Goal: Task Accomplishment & Management: Manage account settings

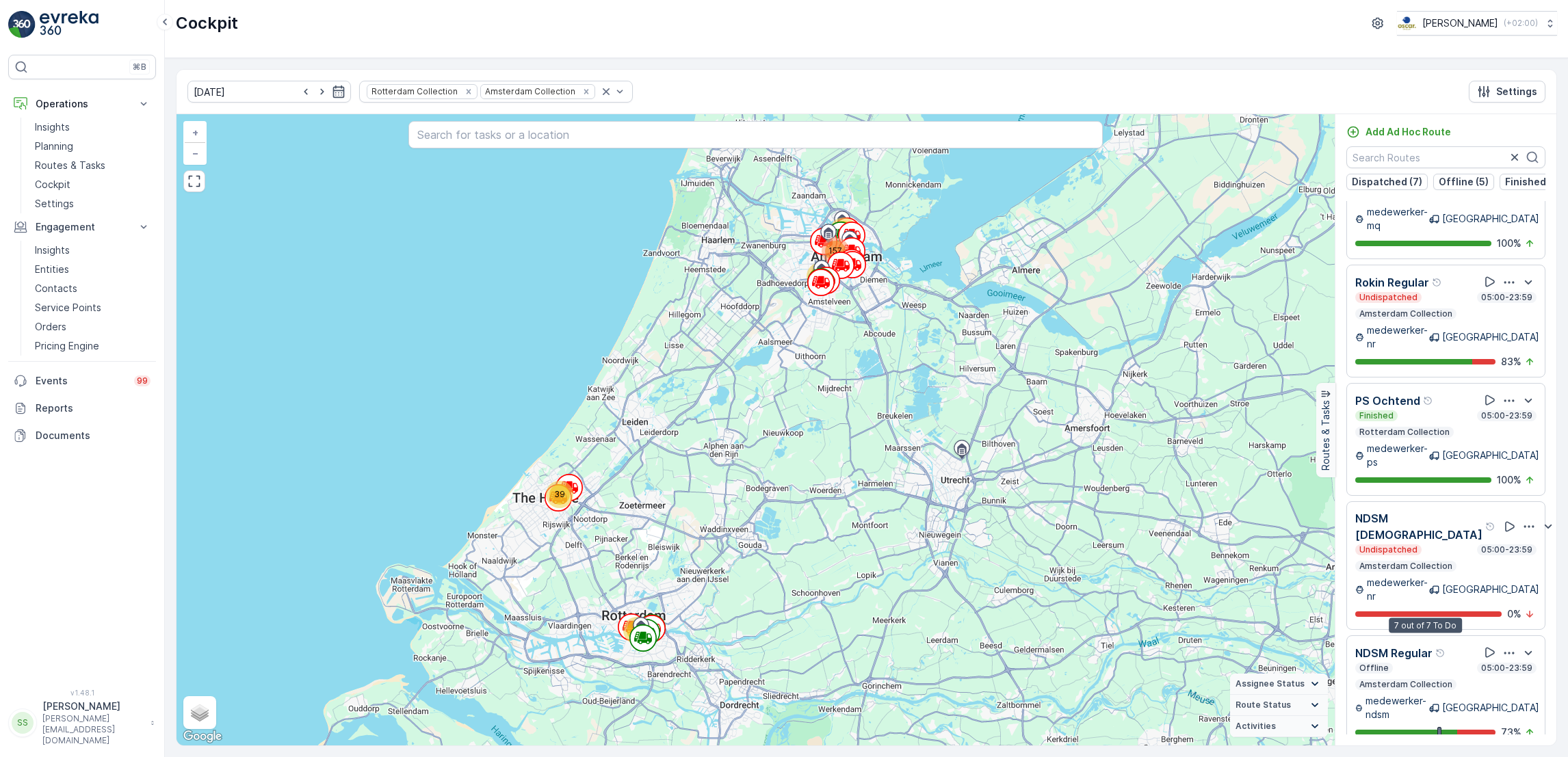
scroll to position [1237, 0]
click at [1464, 545] on div "Undispatched 05:00-23:59 Amsterdam Collection" at bounding box center [1447, 558] width 182 height 27
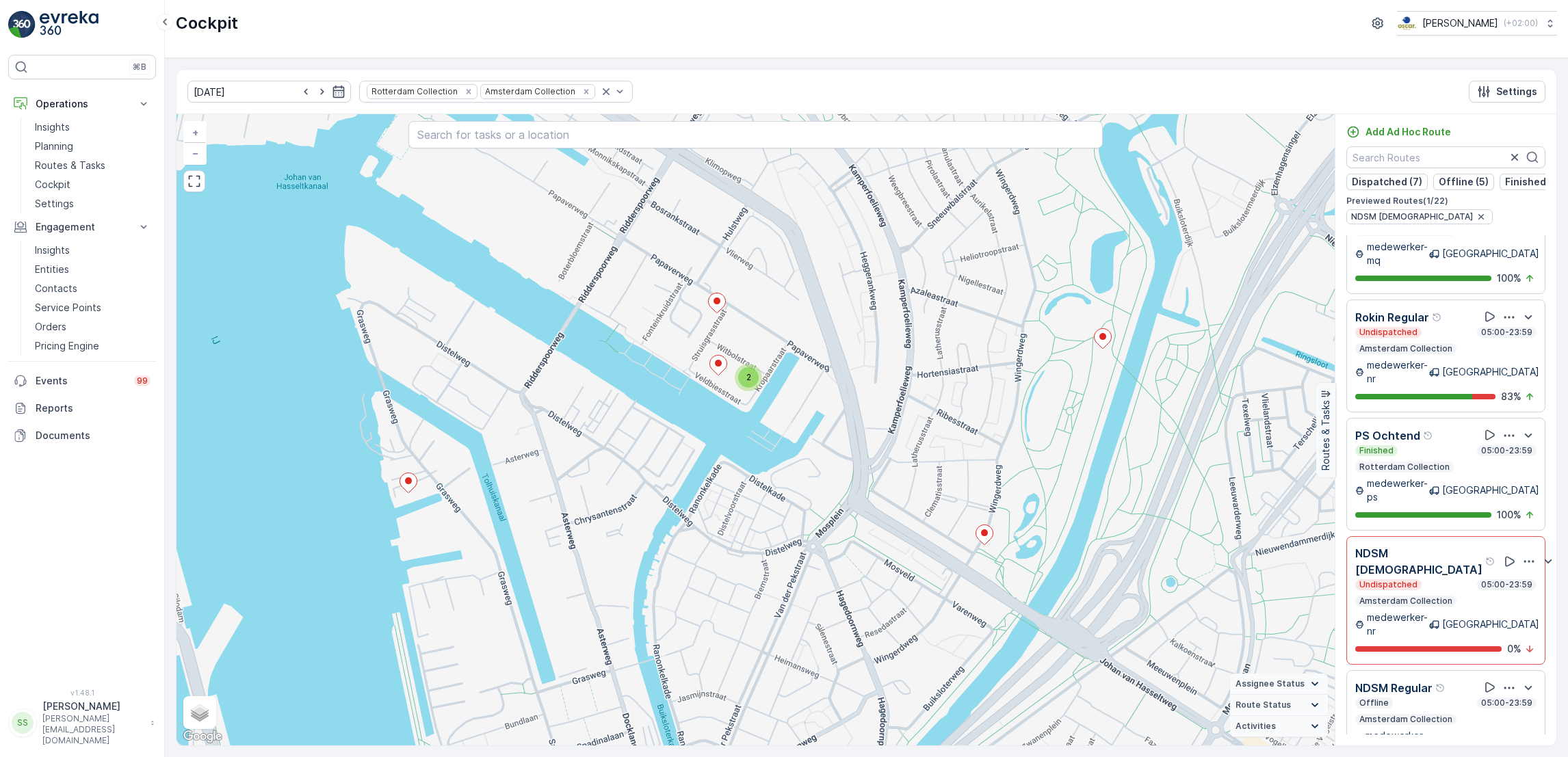
click at [1523, 555] on icon "button" at bounding box center [1529, 561] width 14 height 14
click at [1504, 594] on span "See More Details" at bounding box center [1505, 601] width 79 height 14
click at [83, 310] on p "Service Points" at bounding box center [68, 308] width 66 height 14
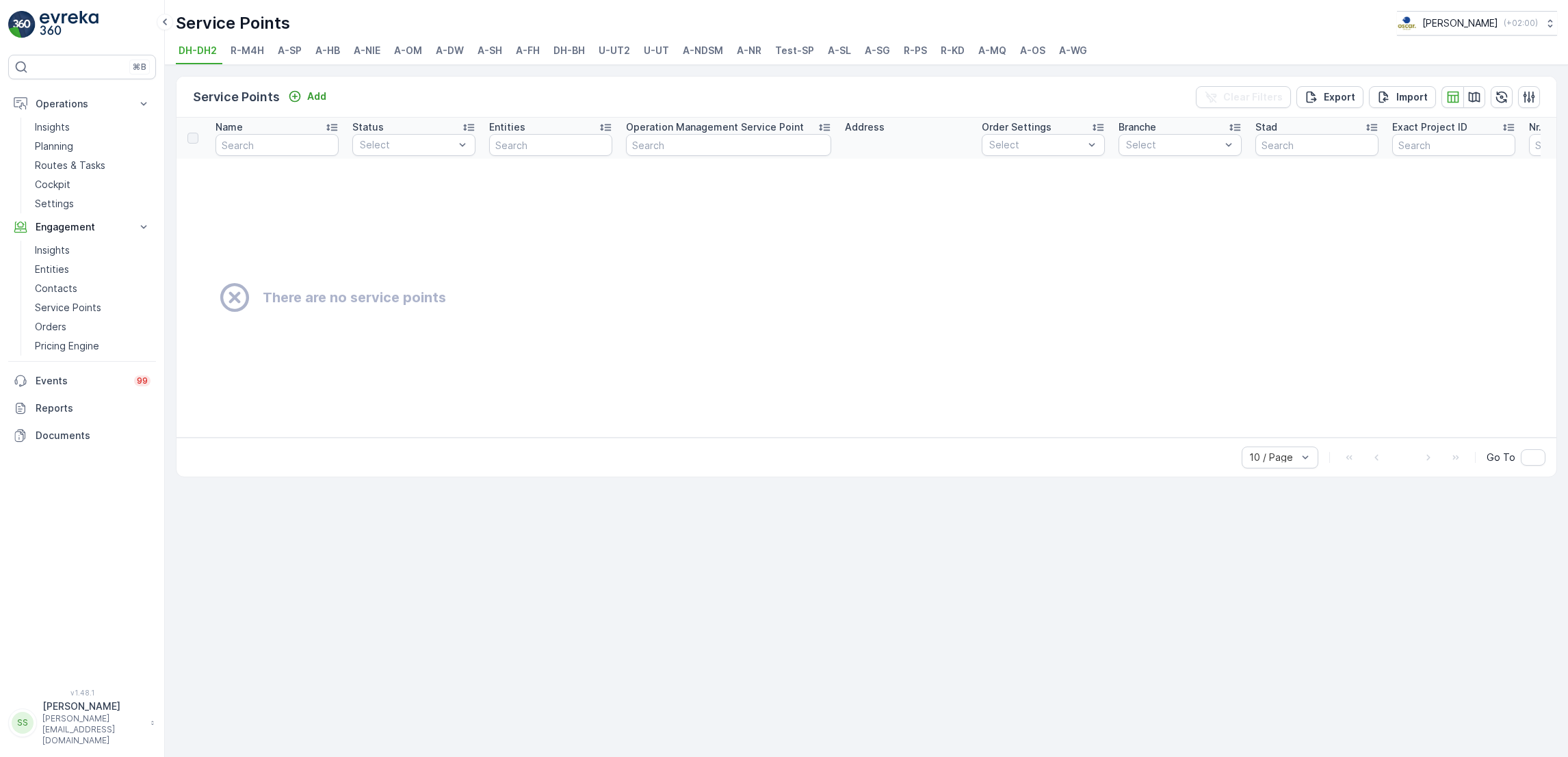
click at [243, 242] on td "There are no service points" at bounding box center [986, 297] width 1619 height 278
click at [118, 166] on link "Routes & Tasks" at bounding box center [92, 165] width 126 height 19
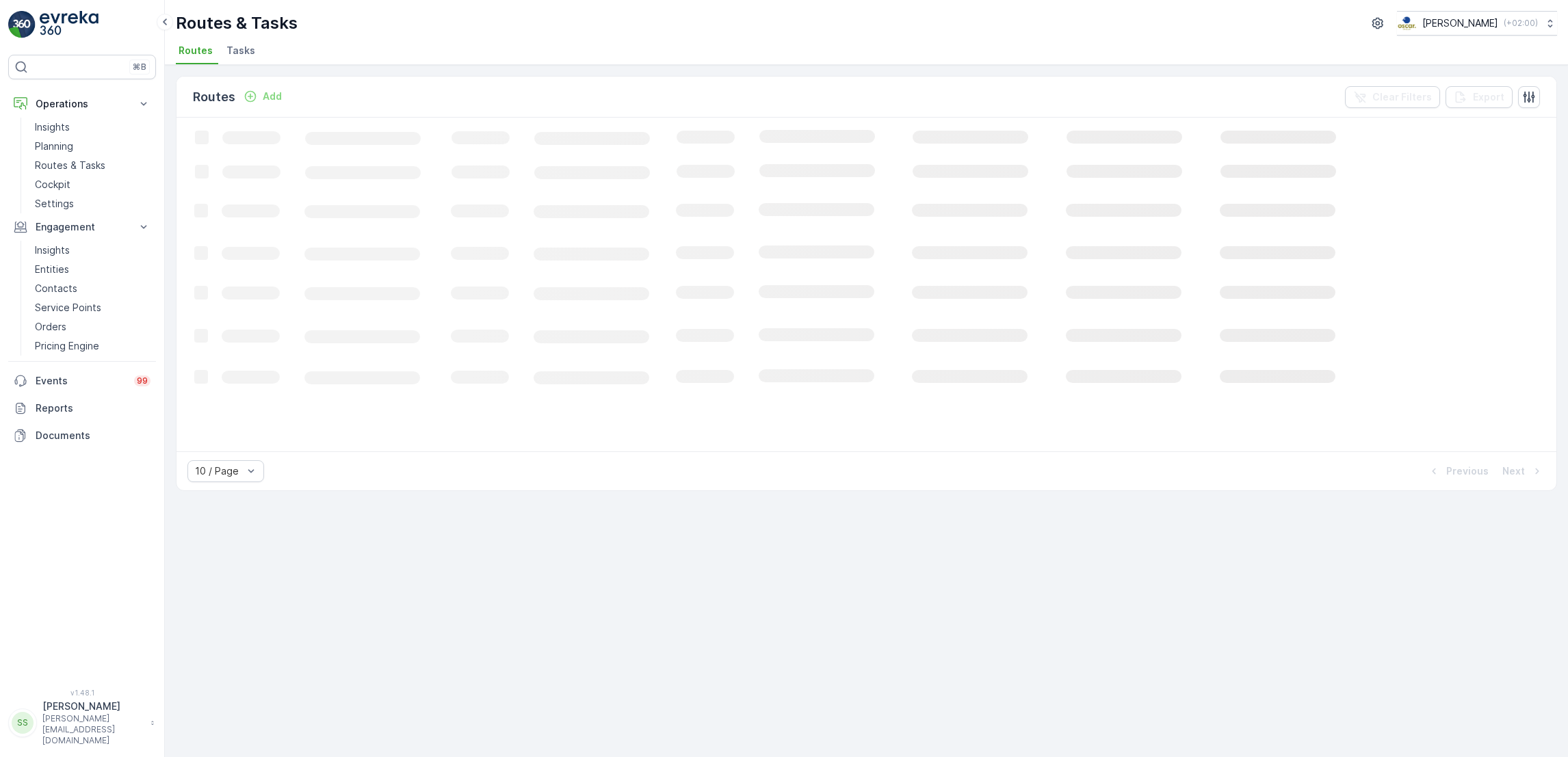
click at [258, 53] on ul "Routes Tasks" at bounding box center [861, 53] width 1371 height 23
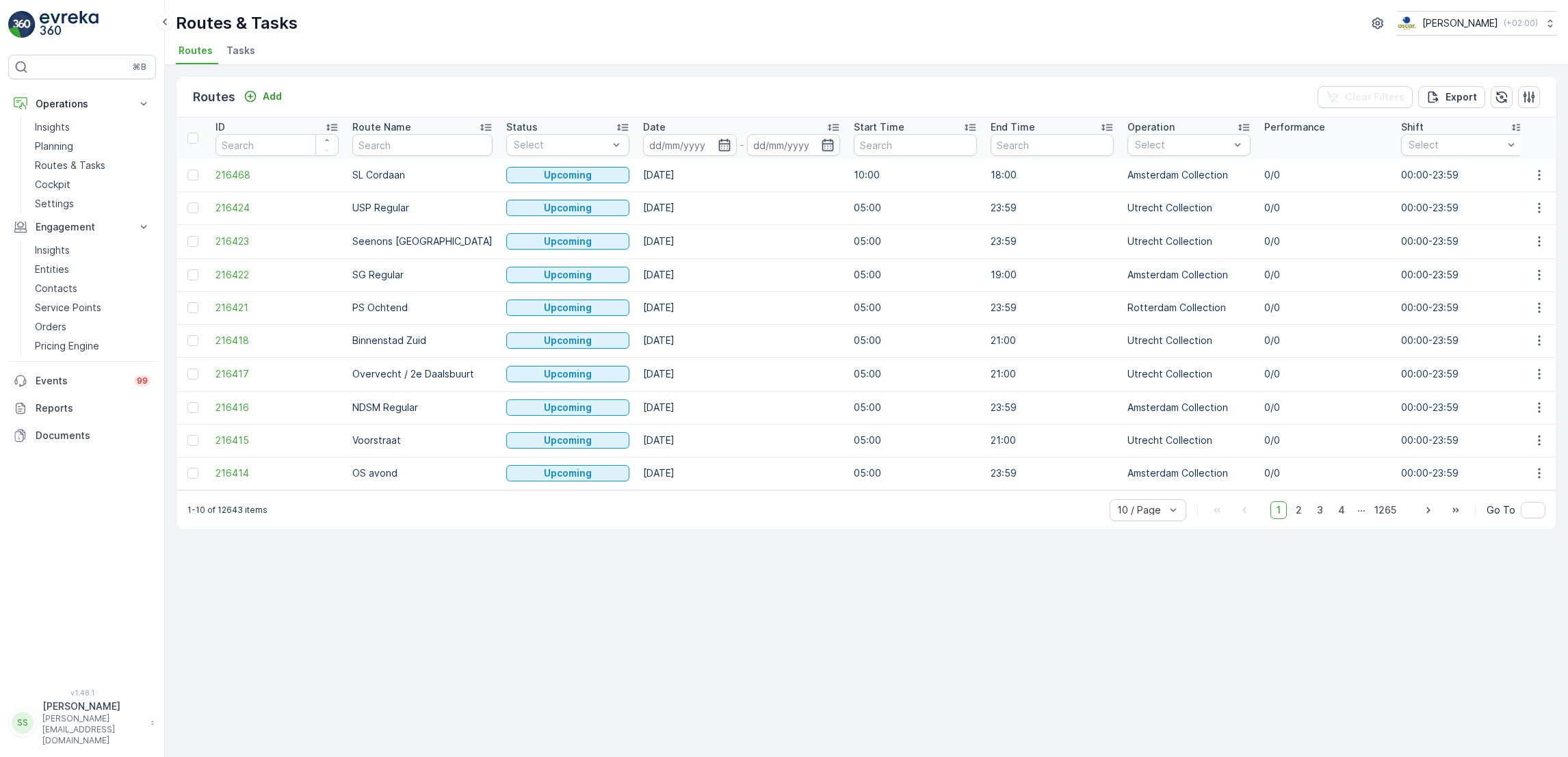
click at [238, 50] on span "Tasks" at bounding box center [240, 50] width 29 height 14
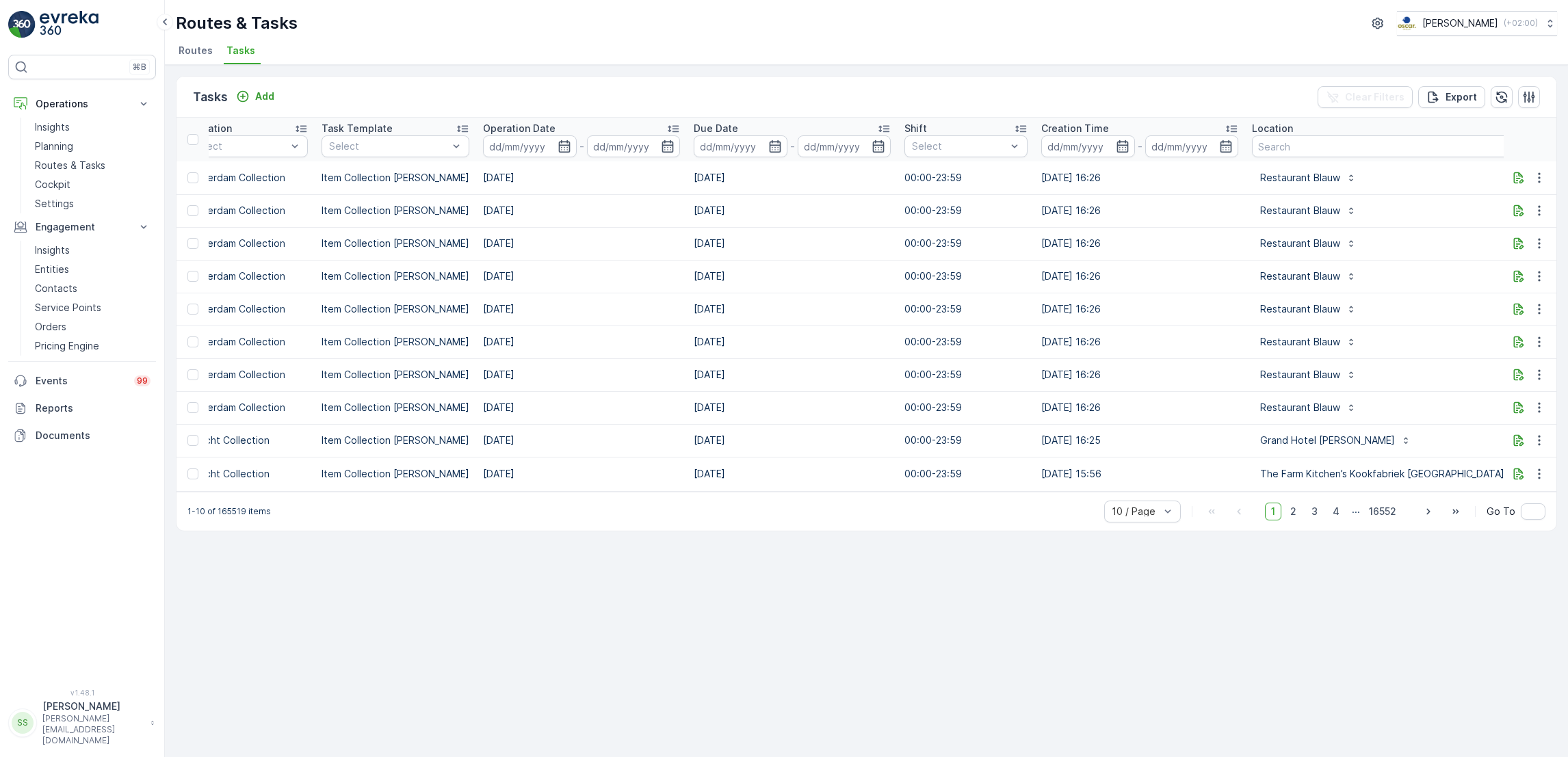
scroll to position [0, 305]
click at [1375, 151] on input "text" at bounding box center [1390, 146] width 277 height 22
type input "sea pala"
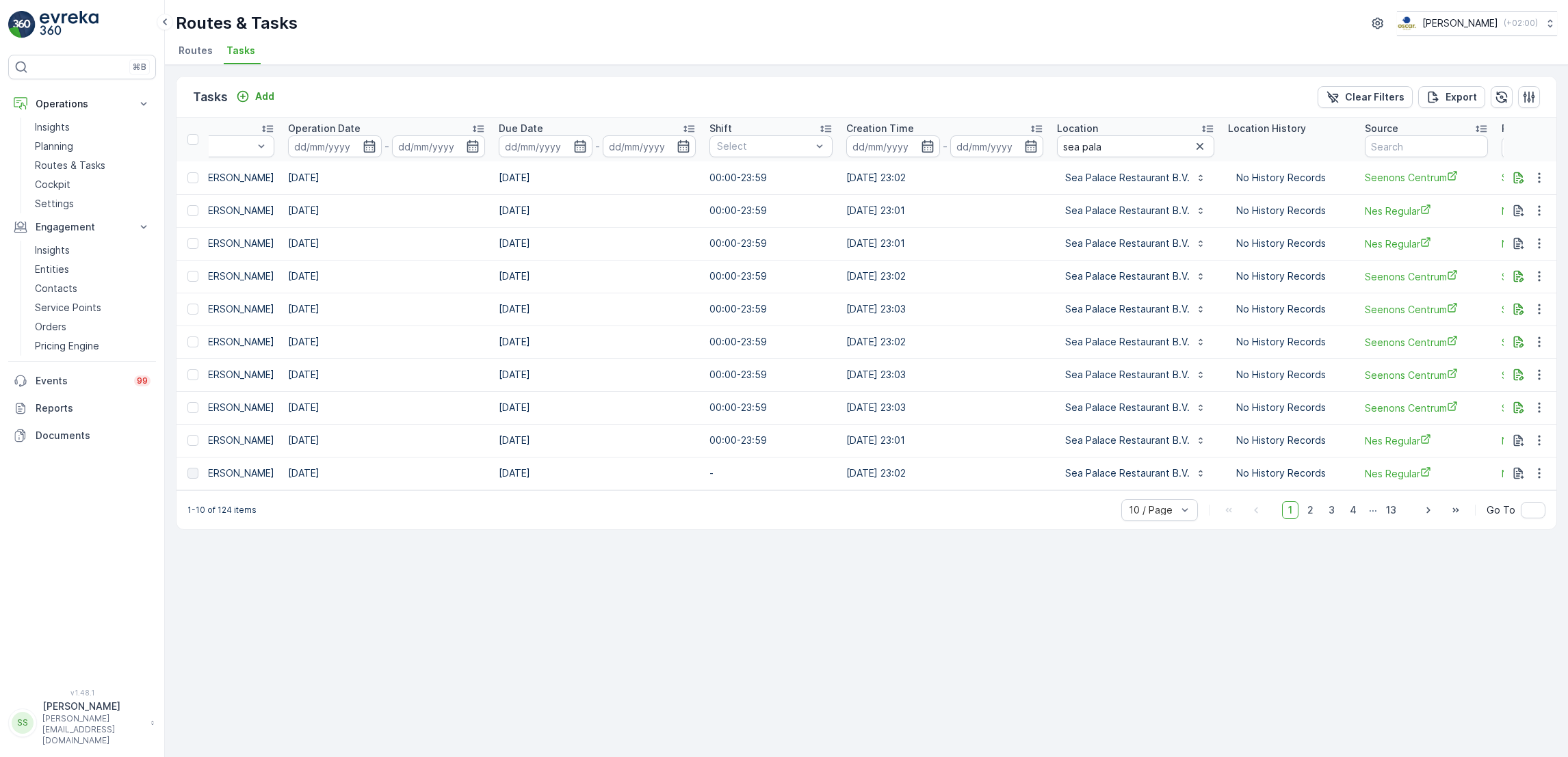
scroll to position [0, 500]
click at [921, 145] on icon "button" at bounding box center [926, 146] width 12 height 12
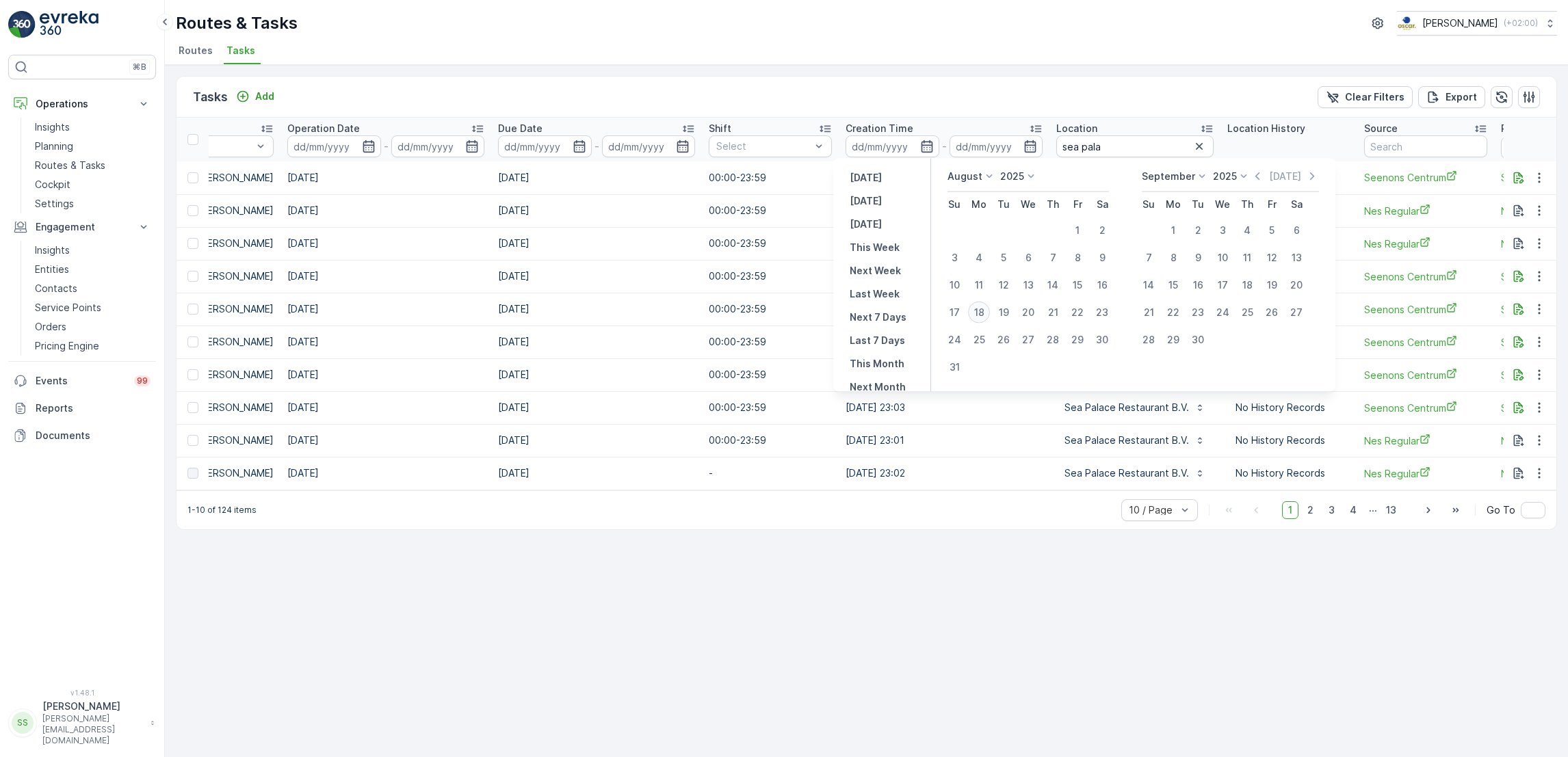
click at [980, 307] on div "18" at bounding box center [979, 312] width 22 height 22
type input "[DATE]"
click at [980, 307] on div "18" at bounding box center [979, 312] width 22 height 22
type input "[DATE]"
click at [980, 307] on div "18" at bounding box center [979, 312] width 22 height 22
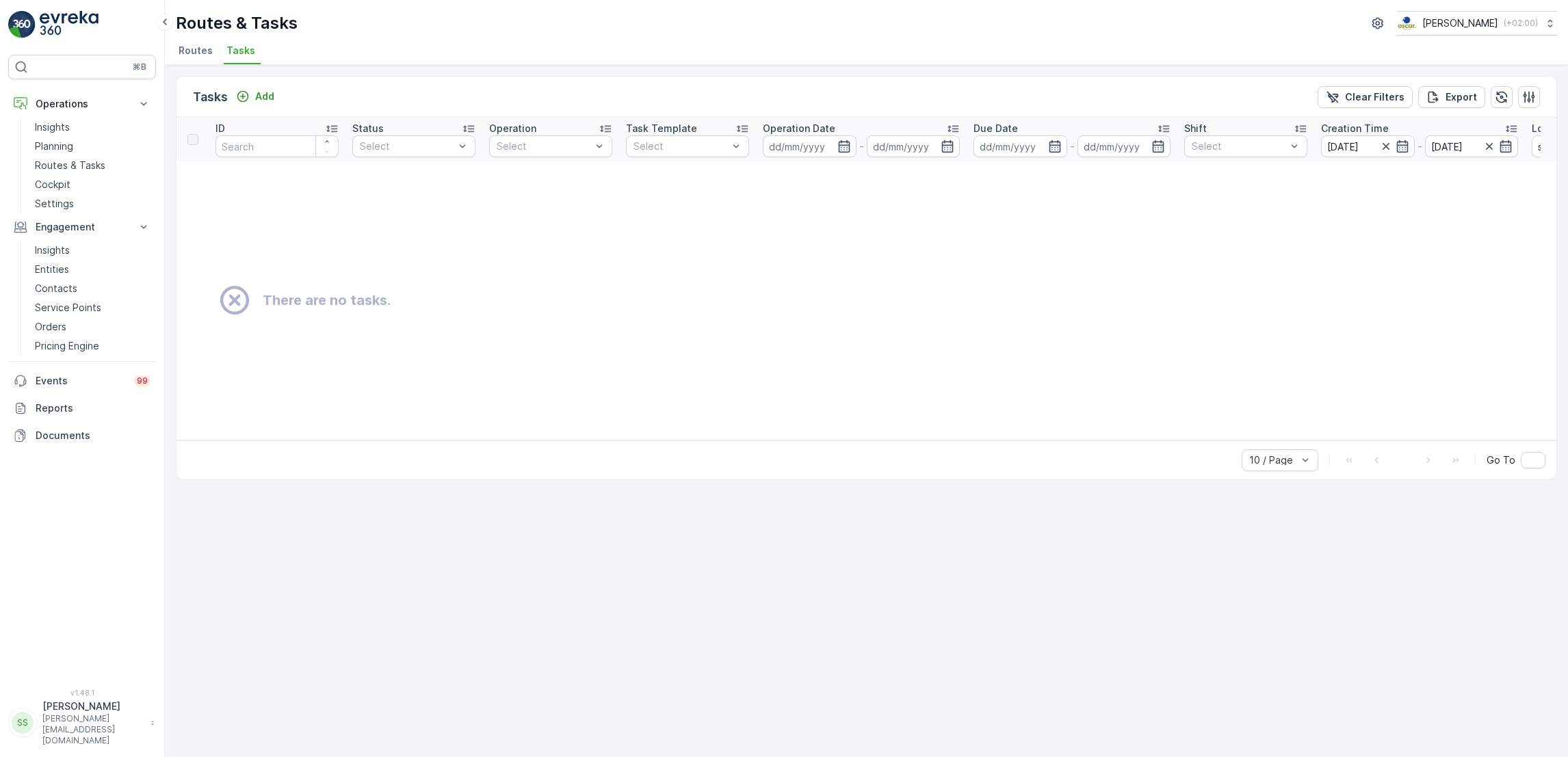
scroll to position [0, 146]
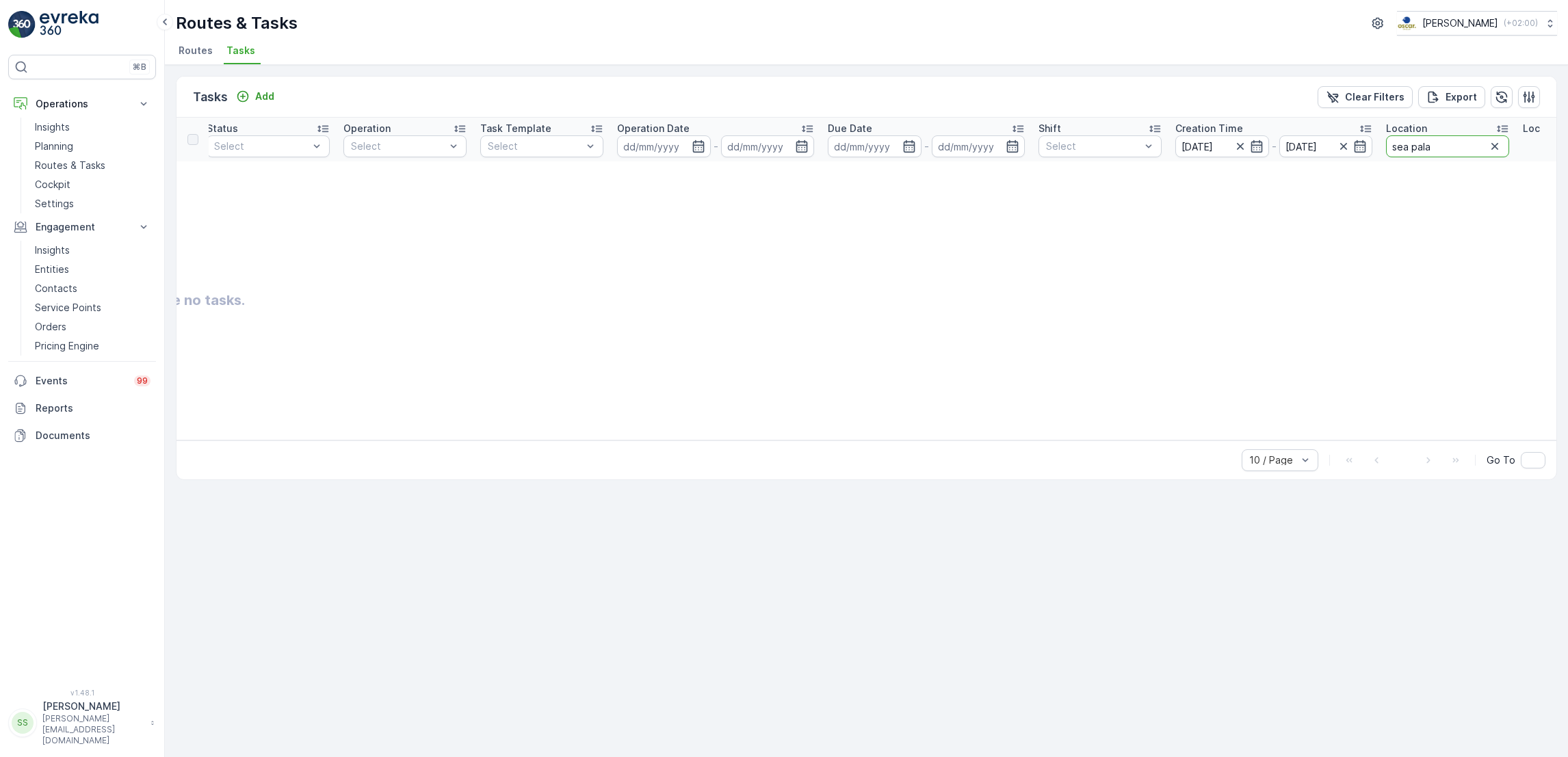
click at [1438, 141] on input "sea pala" at bounding box center [1447, 146] width 123 height 22
type input "sea"
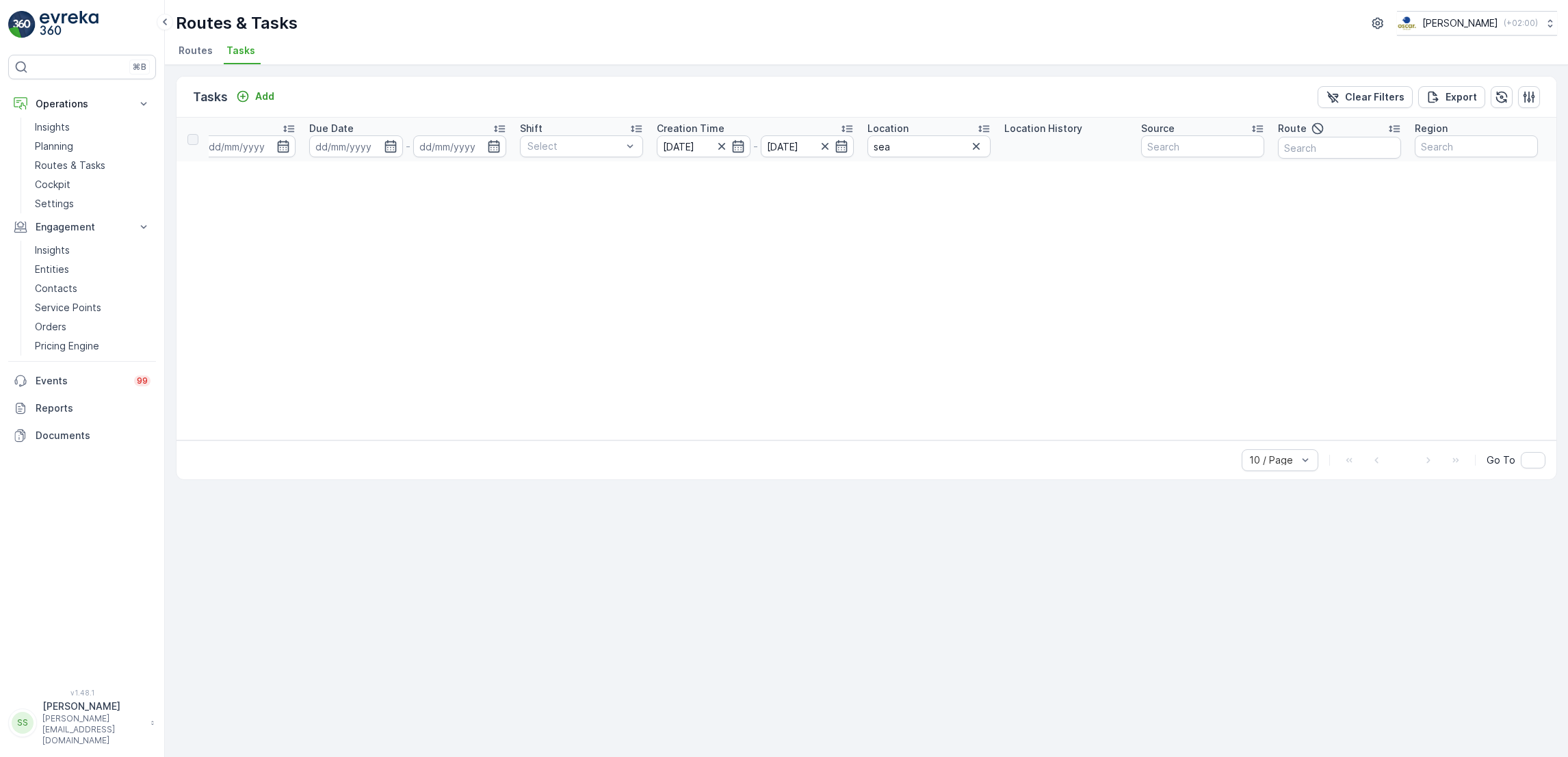
scroll to position [0, 666]
click at [721, 149] on icon "button" at bounding box center [720, 146] width 14 height 14
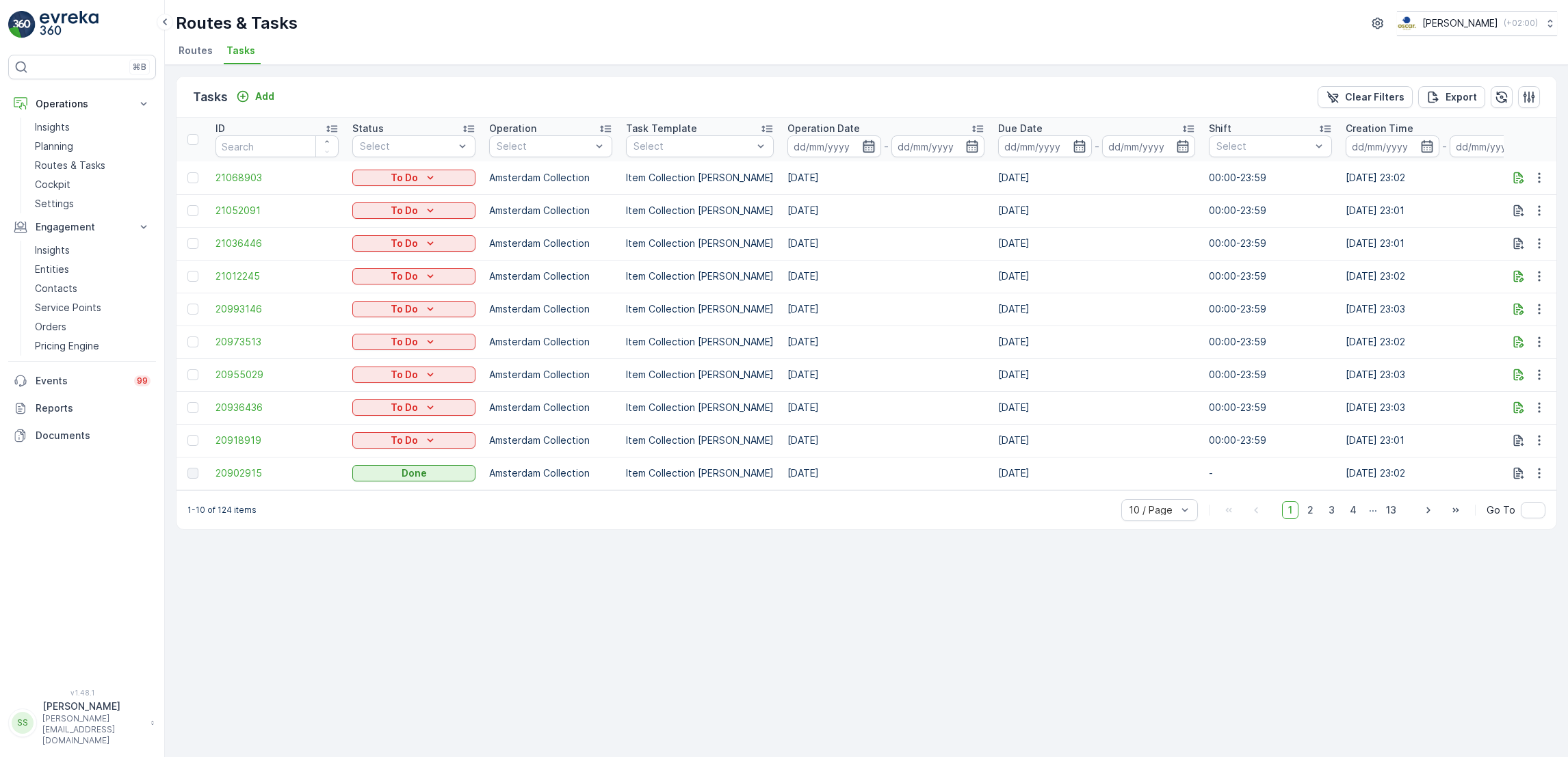
click at [863, 143] on icon "button" at bounding box center [869, 146] width 12 height 12
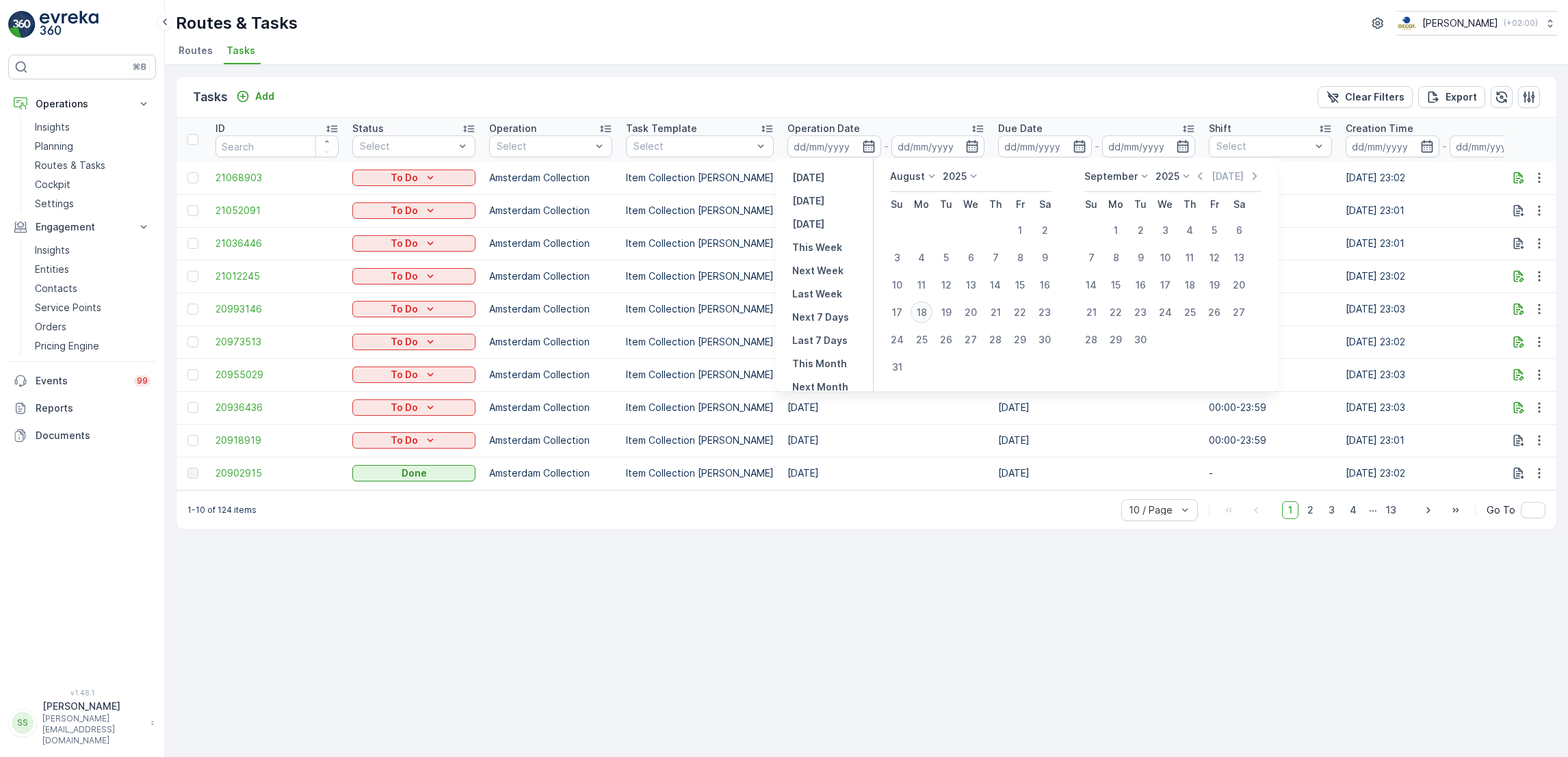
click at [926, 314] on div "18" at bounding box center [921, 312] width 22 height 22
type input "[DATE]"
click at [926, 314] on div "18" at bounding box center [921, 312] width 22 height 22
type input "[DATE]"
click at [926, 314] on div "18" at bounding box center [921, 312] width 22 height 22
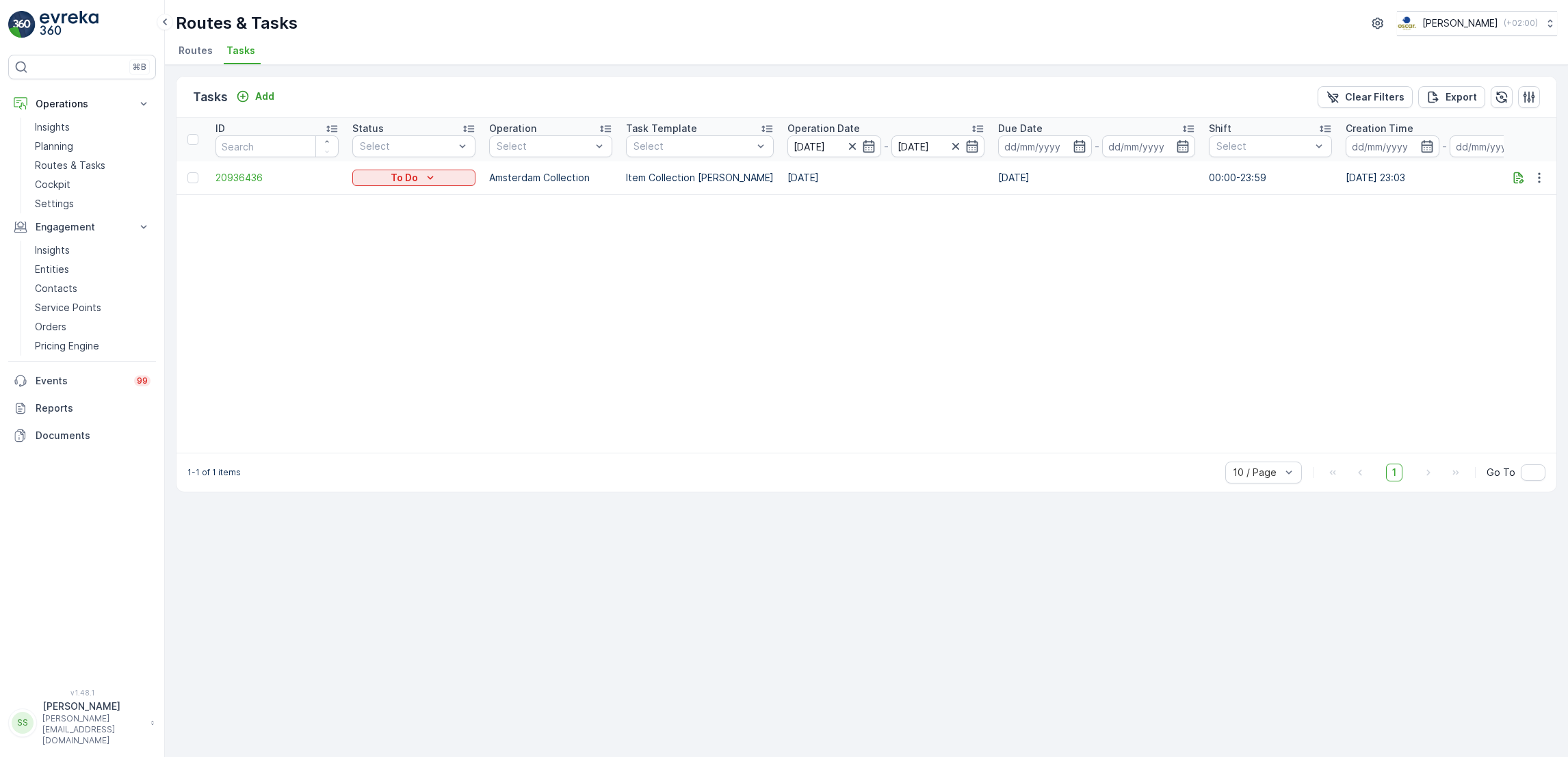
scroll to position [0, 750]
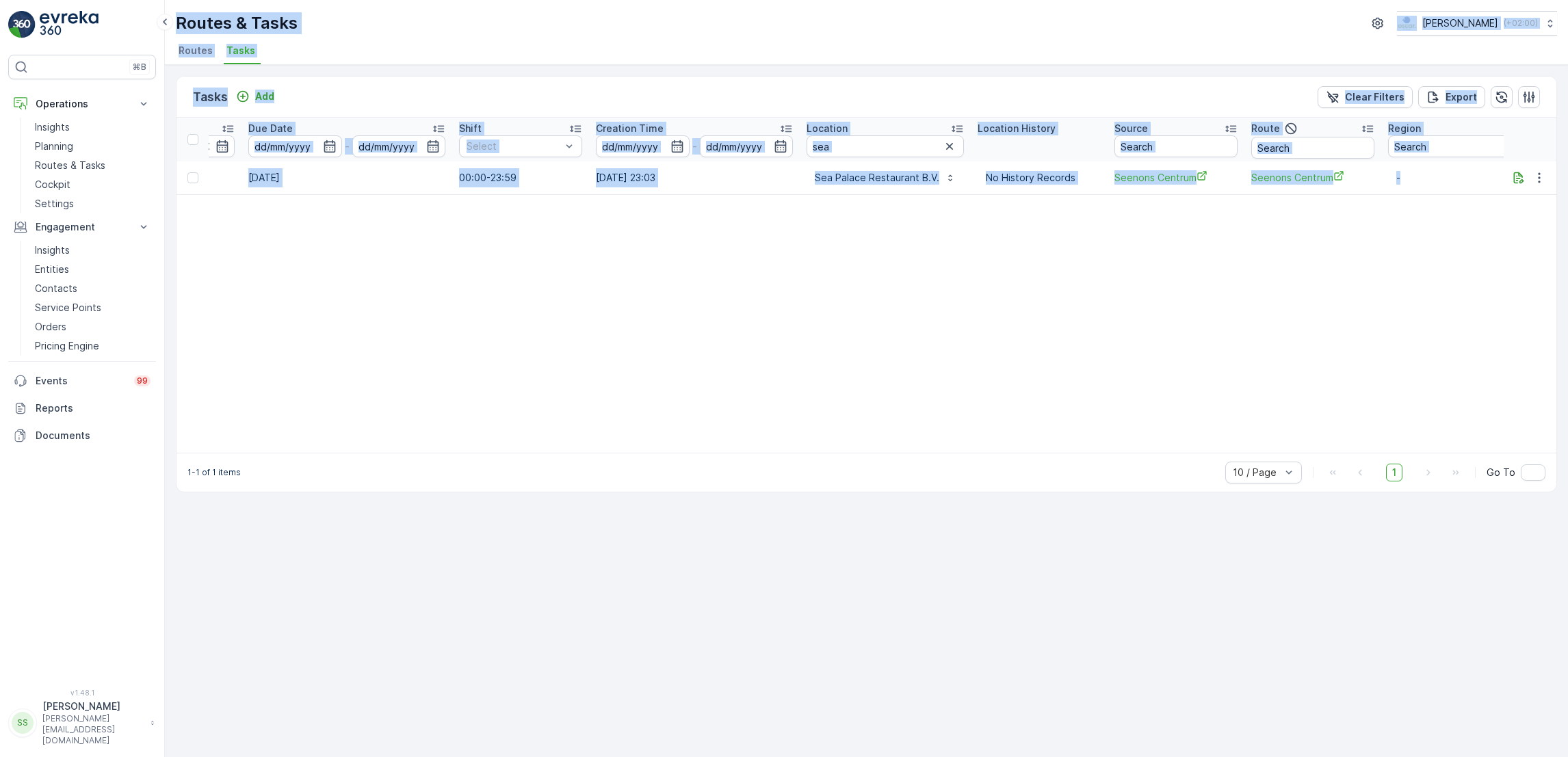
drag, startPoint x: 180, startPoint y: 3, endPoint x: 603, endPoint y: 369, distance: 559.4
click at [603, 369] on div "Routes & Tasks Oscar Circulair ( +02:00 ) Routes Tasks Tasks Add Clear Filters …" at bounding box center [867, 378] width 1404 height 757
click at [603, 369] on table "ID Status Select Operation Select Task Template Select Operation Date 18.08.202…" at bounding box center [500, 286] width 2145 height 335
click at [418, 50] on ul "Routes Tasks" at bounding box center [861, 53] width 1371 height 23
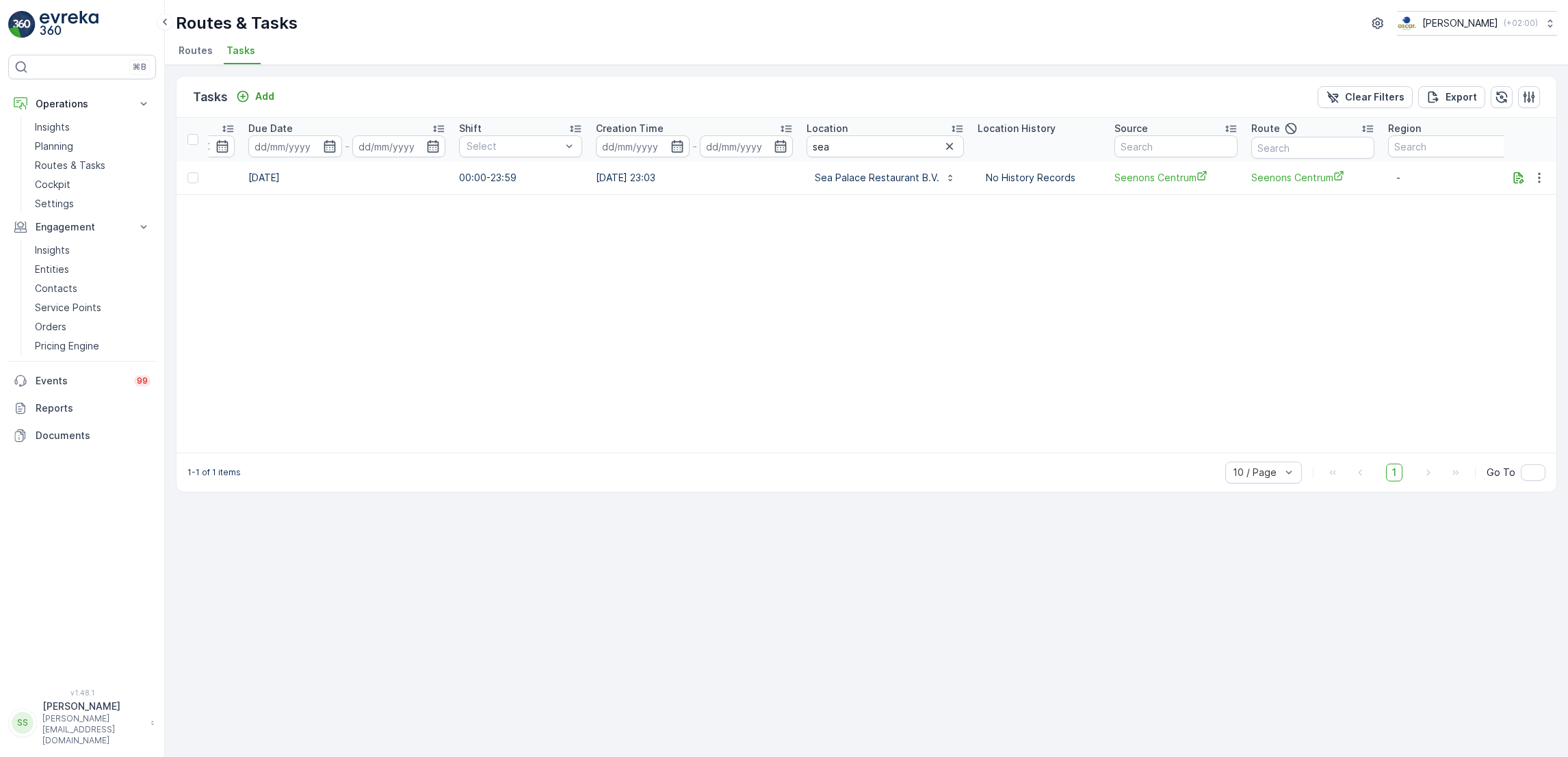
click at [201, 537] on div "Tasks Add Clear Filters Export ID Status Select Operation Select Task Template …" at bounding box center [867, 411] width 1404 height 693
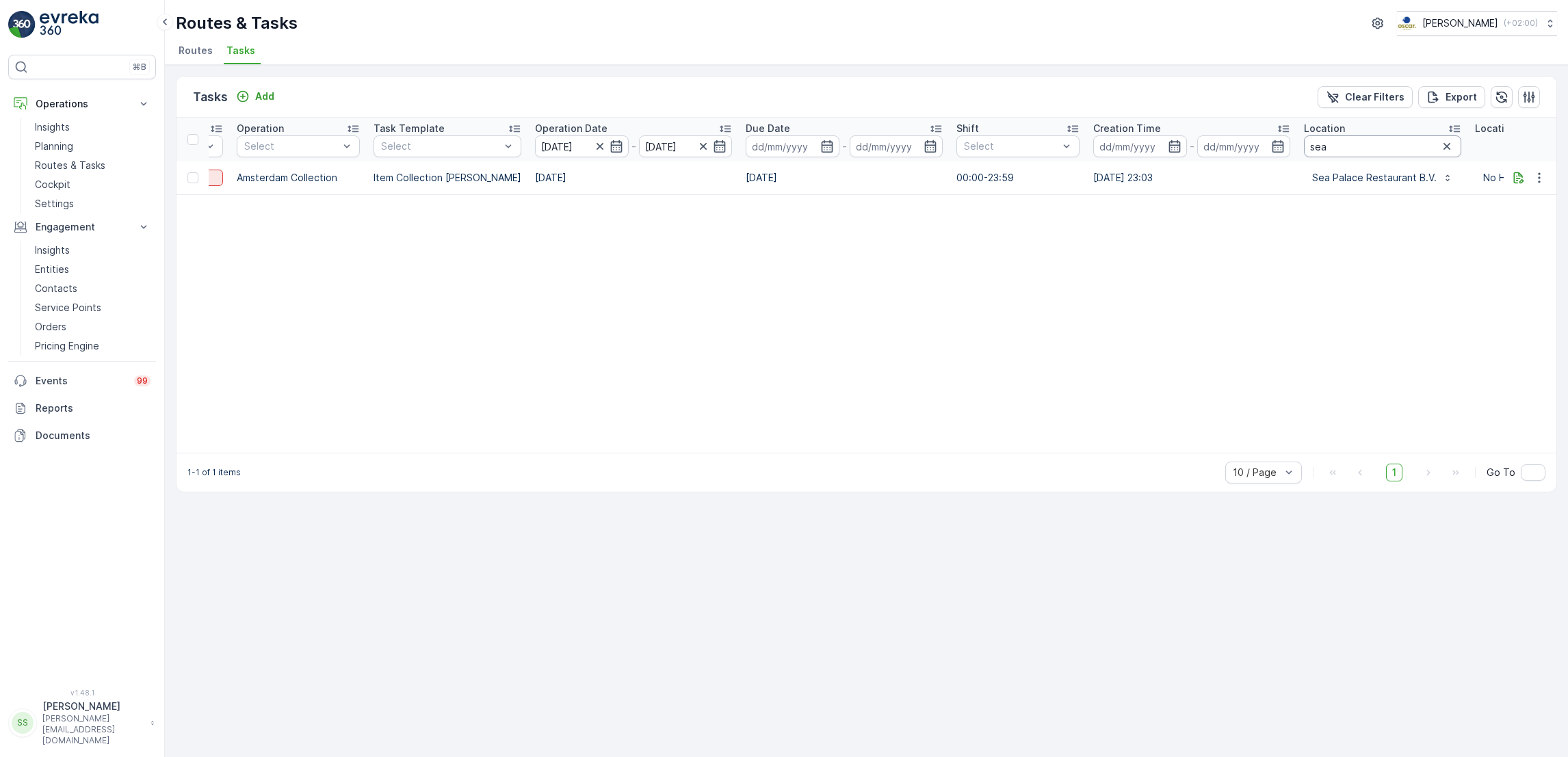
scroll to position [0, 0]
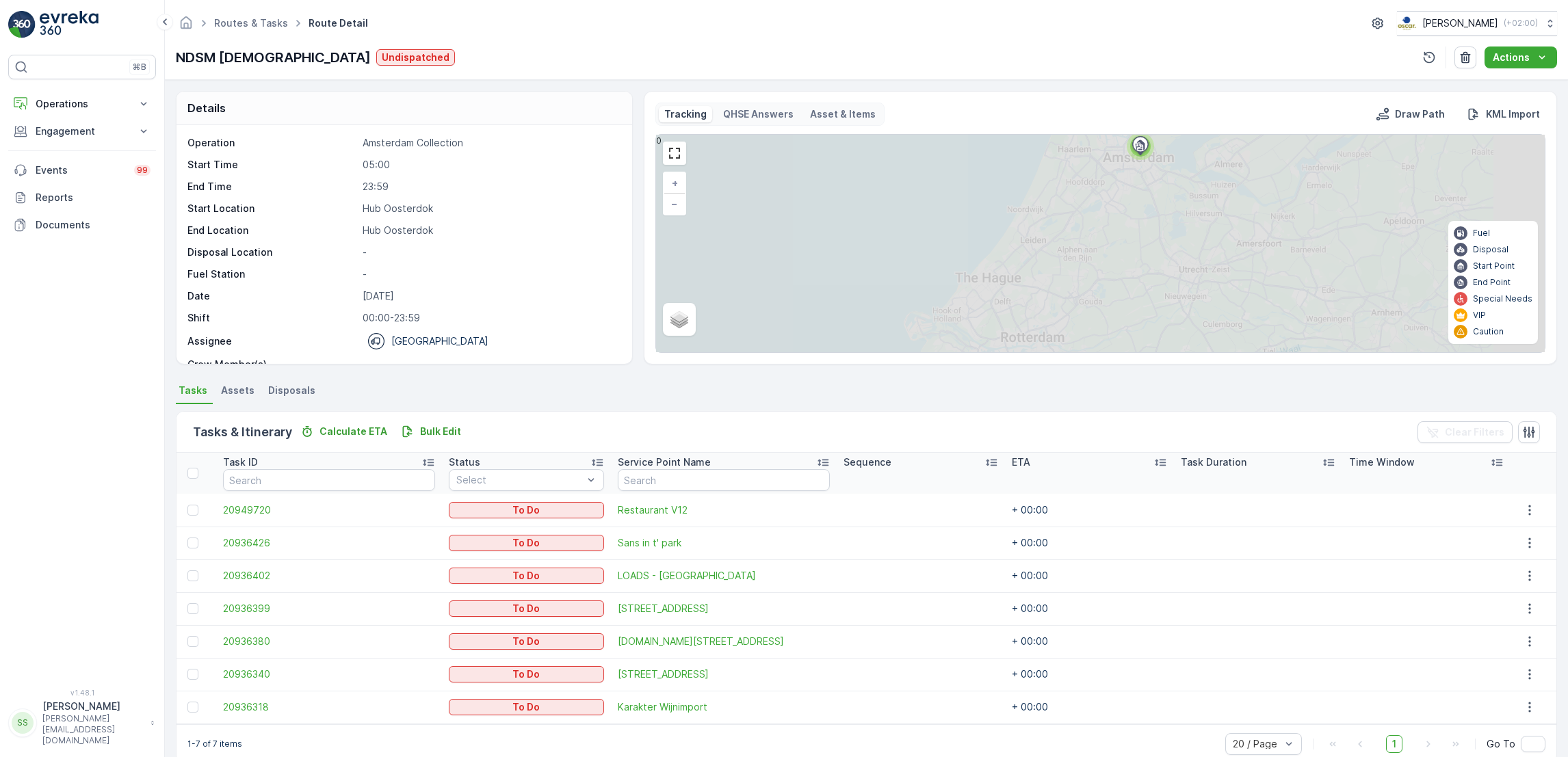
scroll to position [23, 0]
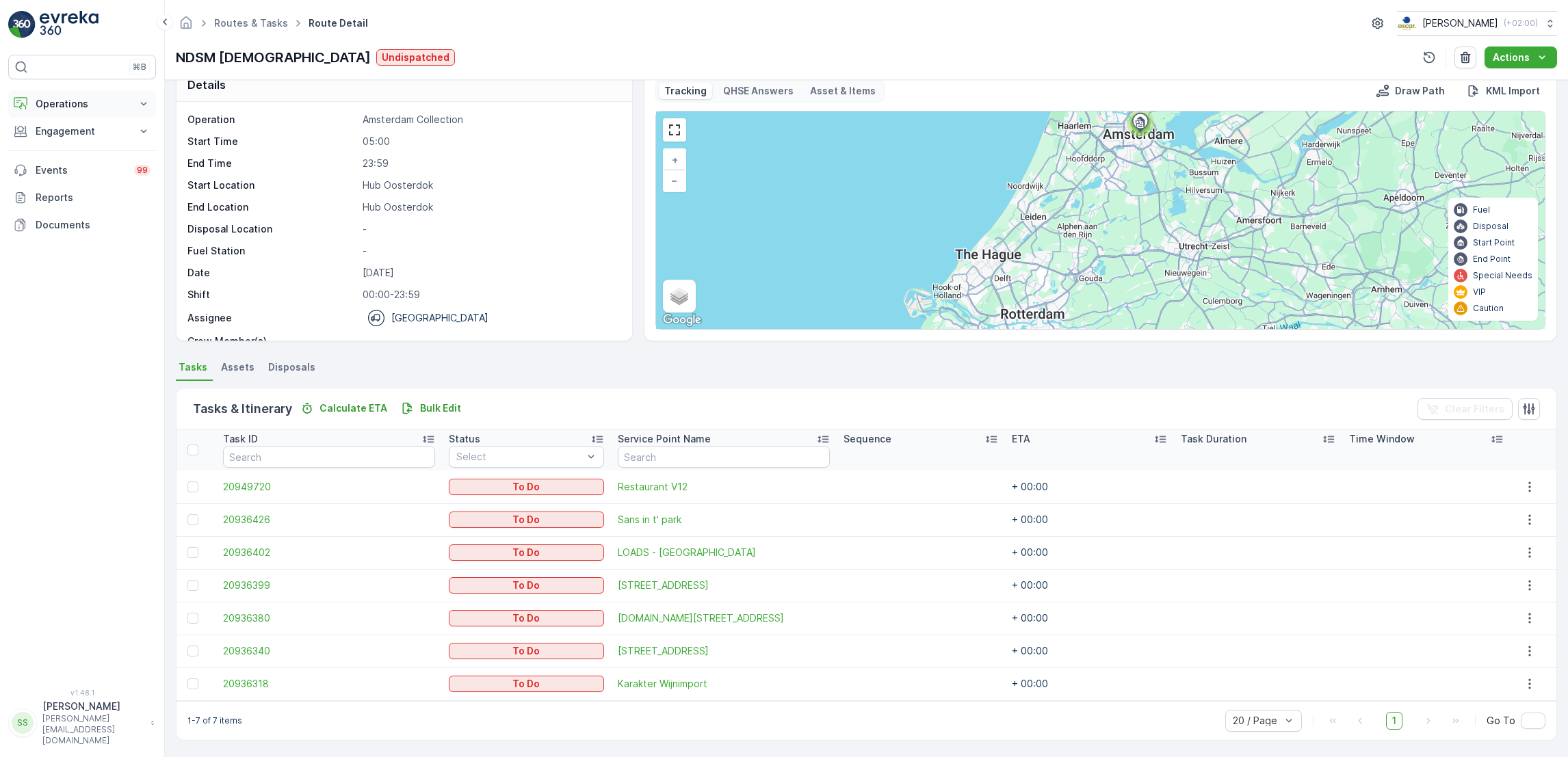
click at [88, 107] on p "Operations" at bounding box center [82, 104] width 93 height 14
click at [86, 172] on p "Routes & Tasks" at bounding box center [69, 165] width 70 height 14
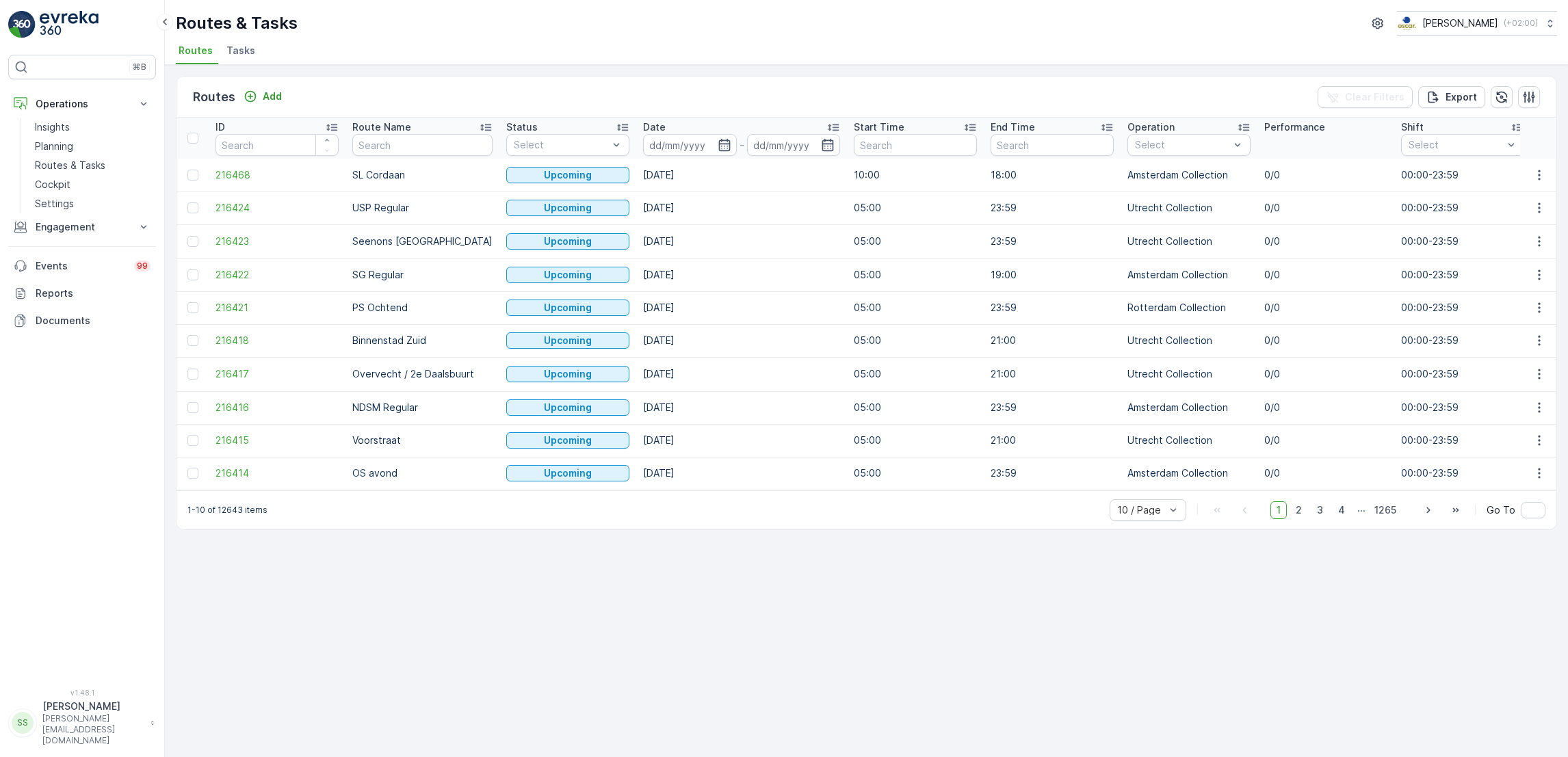
click at [251, 42] on li "Tasks" at bounding box center [242, 53] width 37 height 23
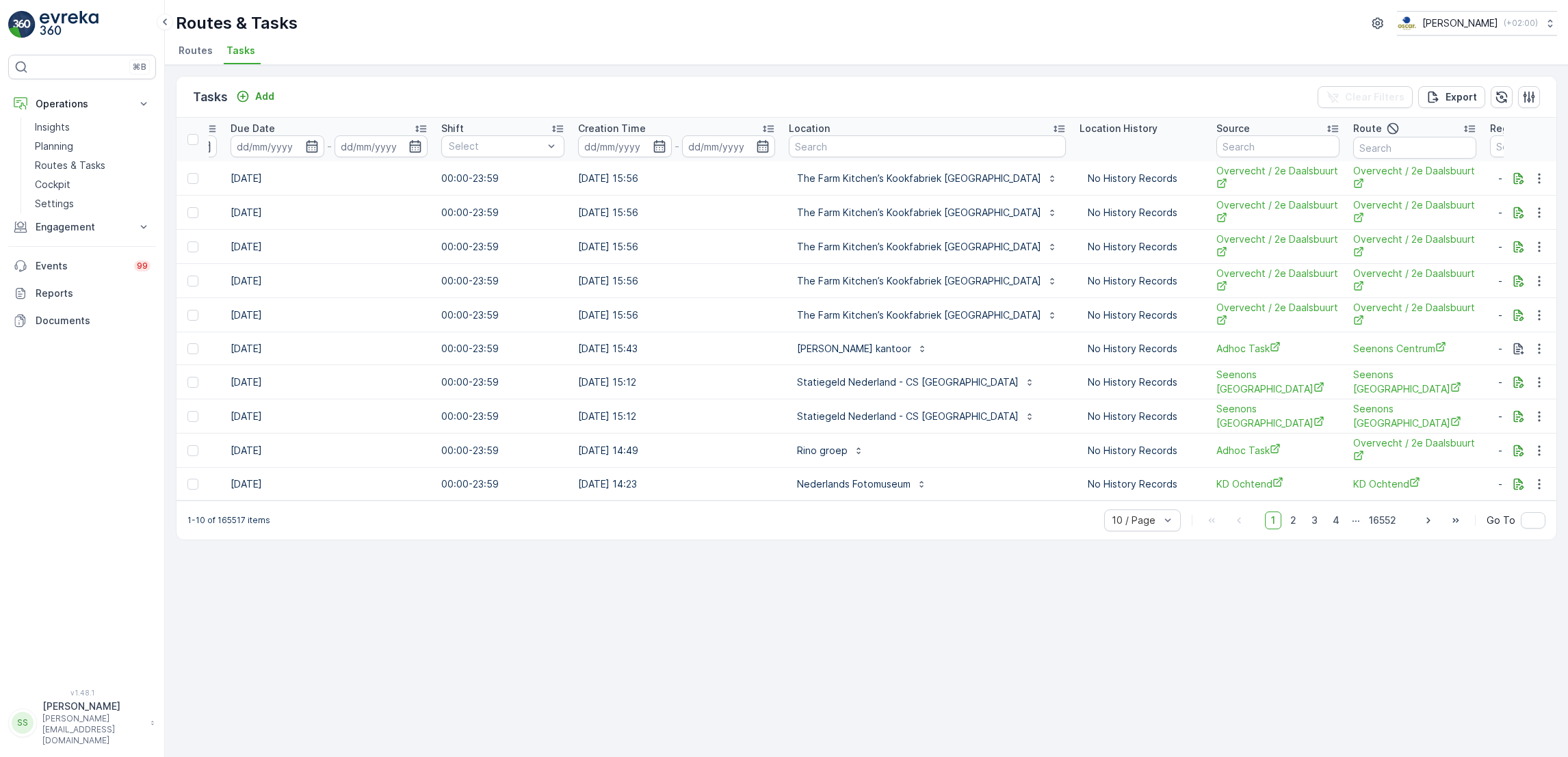
scroll to position [0, 808]
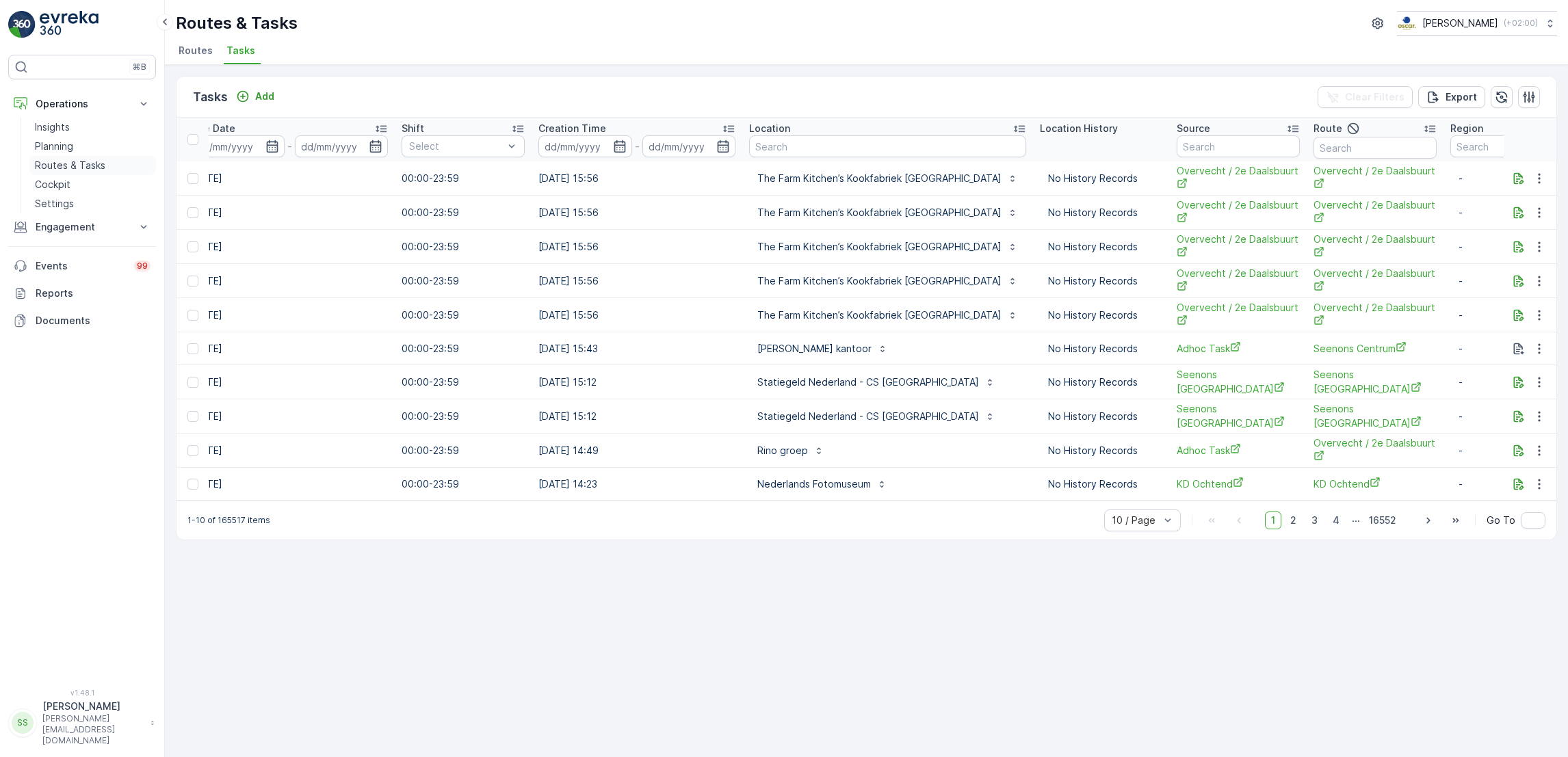
click at [62, 164] on p "Routes & Tasks" at bounding box center [69, 165] width 70 height 14
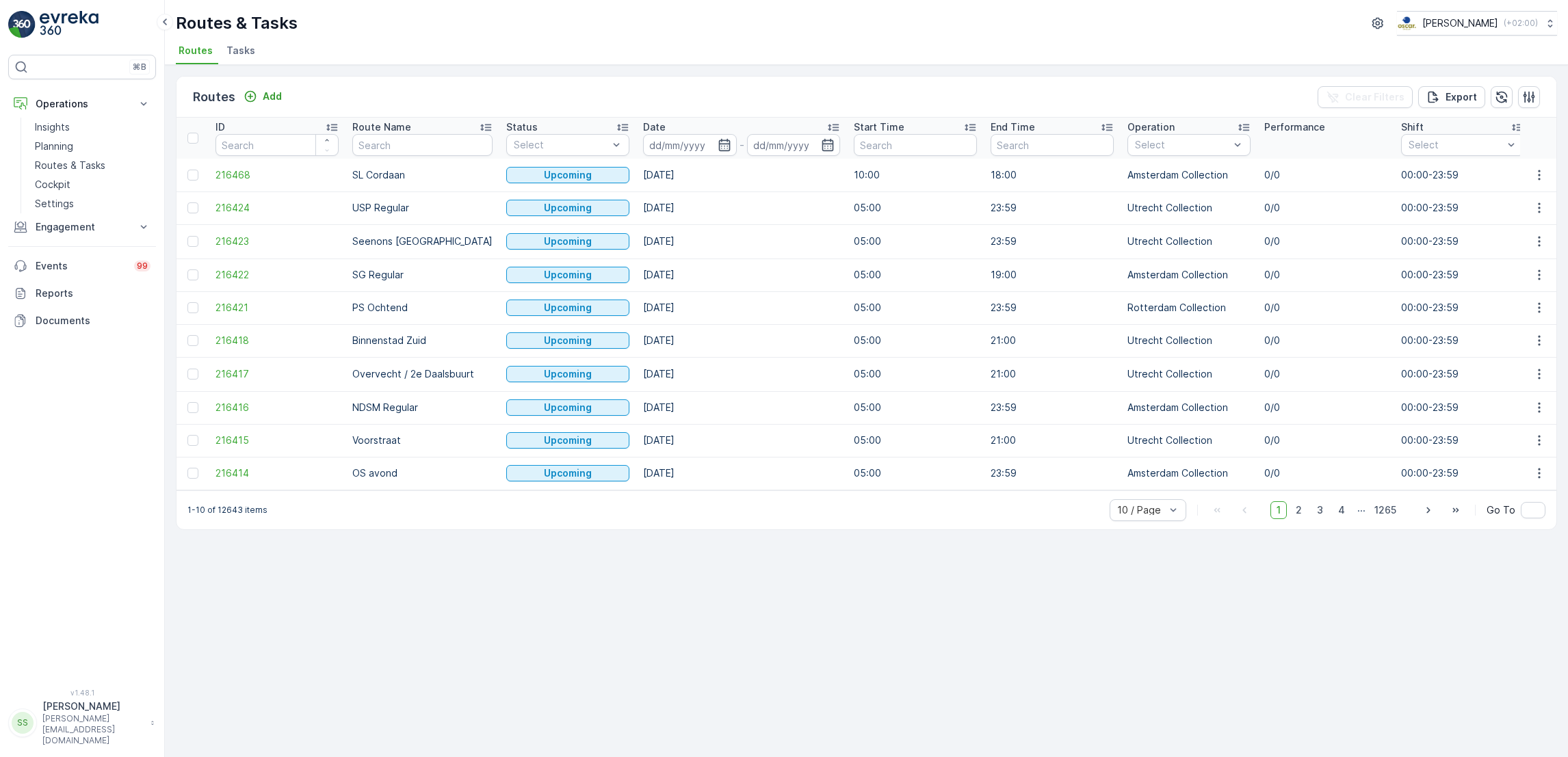
click at [233, 60] on li "Tasks" at bounding box center [242, 53] width 37 height 23
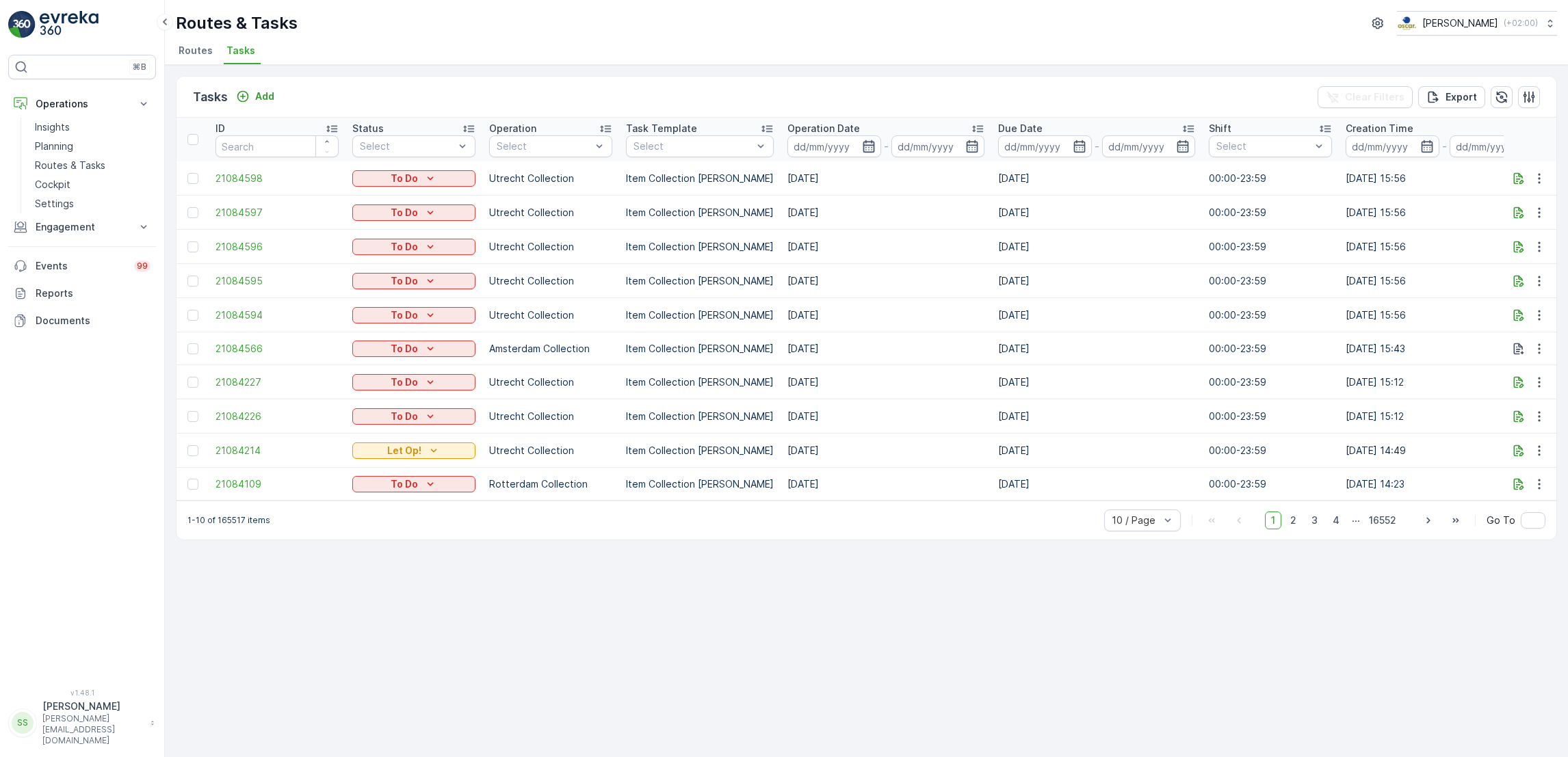
click at [862, 148] on icon "button" at bounding box center [869, 146] width 14 height 14
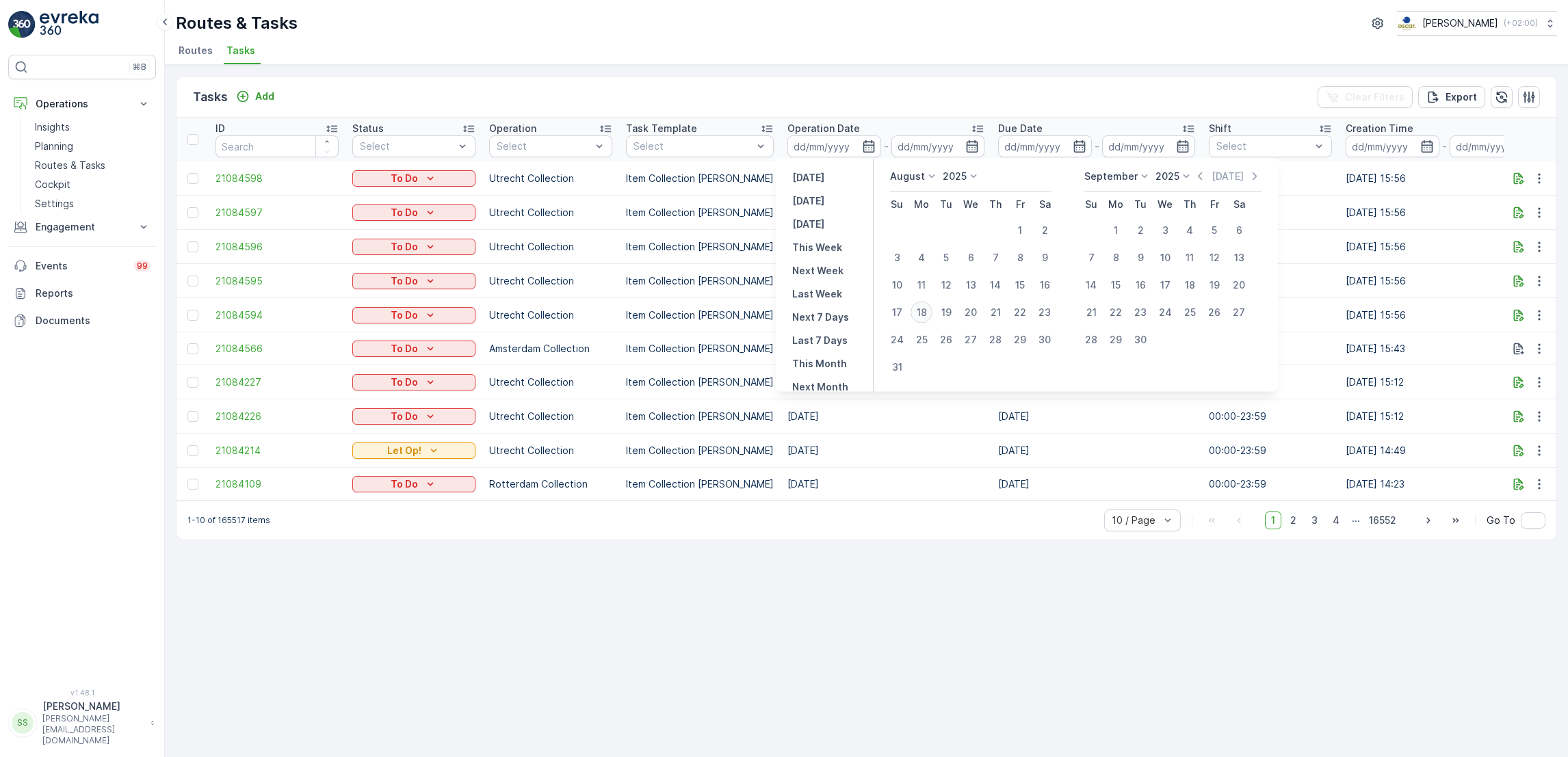
click at [922, 319] on div "18" at bounding box center [921, 312] width 22 height 22
type input "18.08.2025"
click at [922, 319] on div "18" at bounding box center [921, 312] width 22 height 22
type input "18.08.2025"
click at [922, 319] on div "18" at bounding box center [921, 312] width 22 height 22
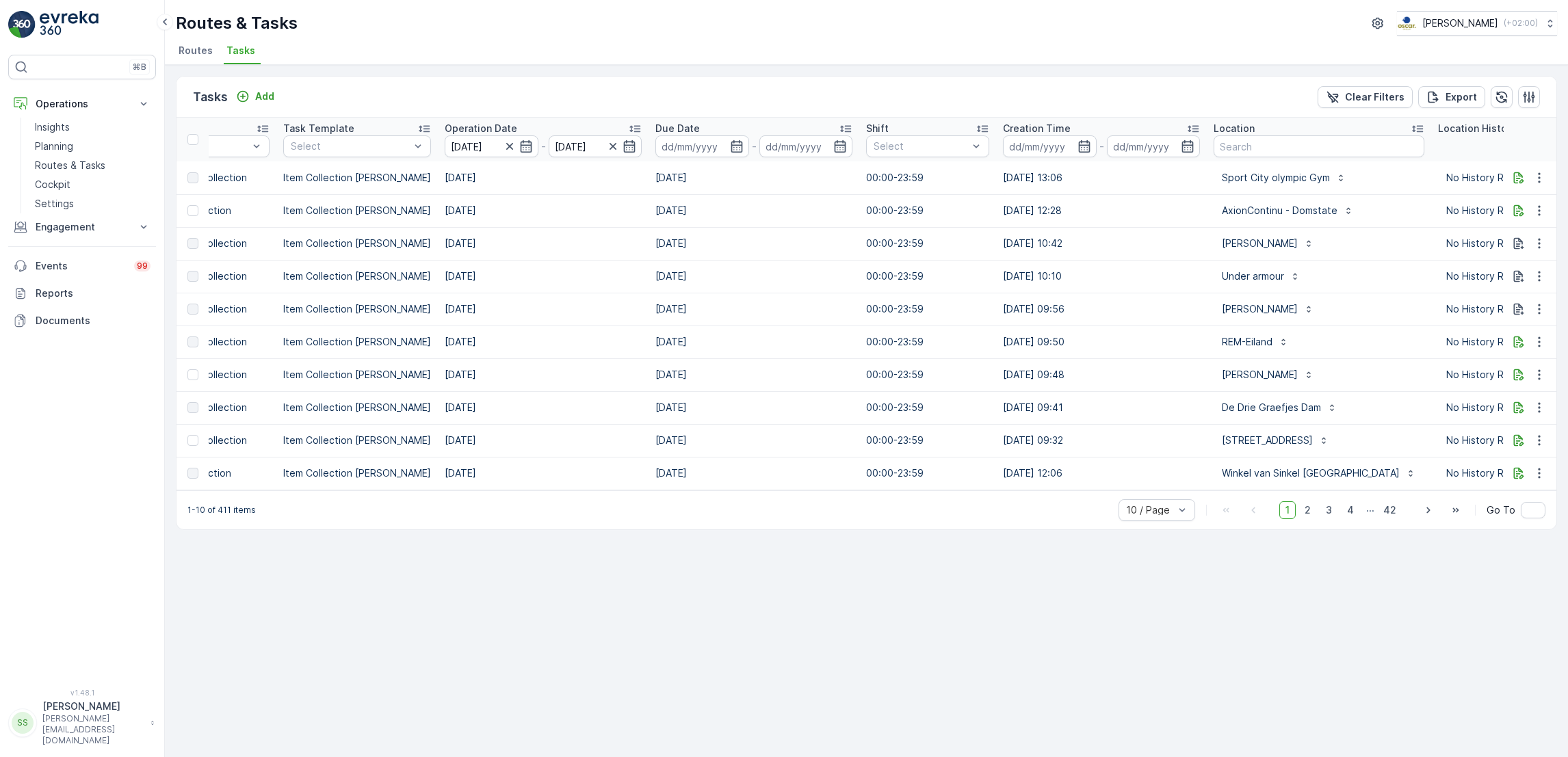
scroll to position [0, 521]
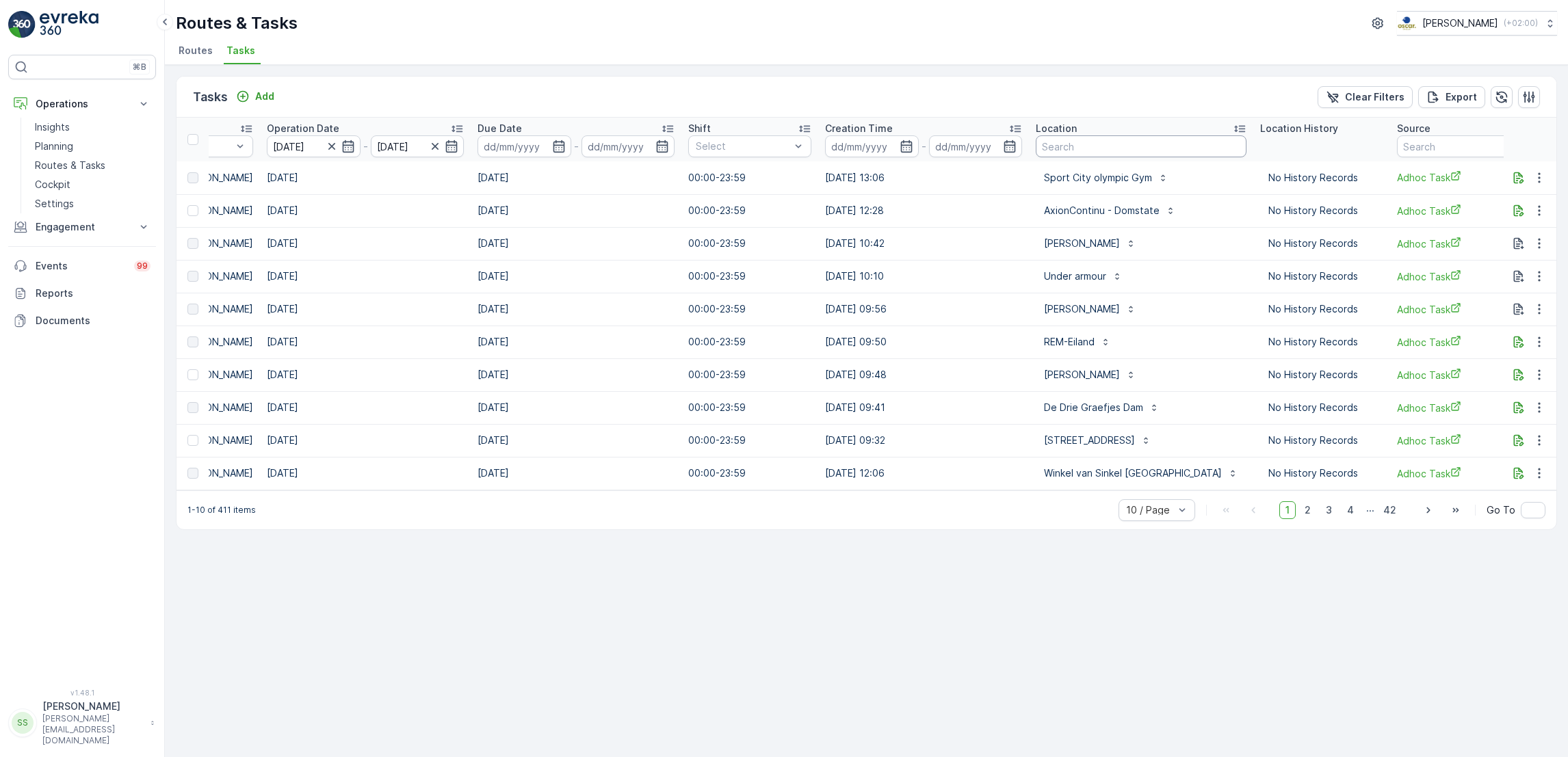
click at [1091, 140] on input "text" at bounding box center [1141, 146] width 211 height 22
type input "blauw"
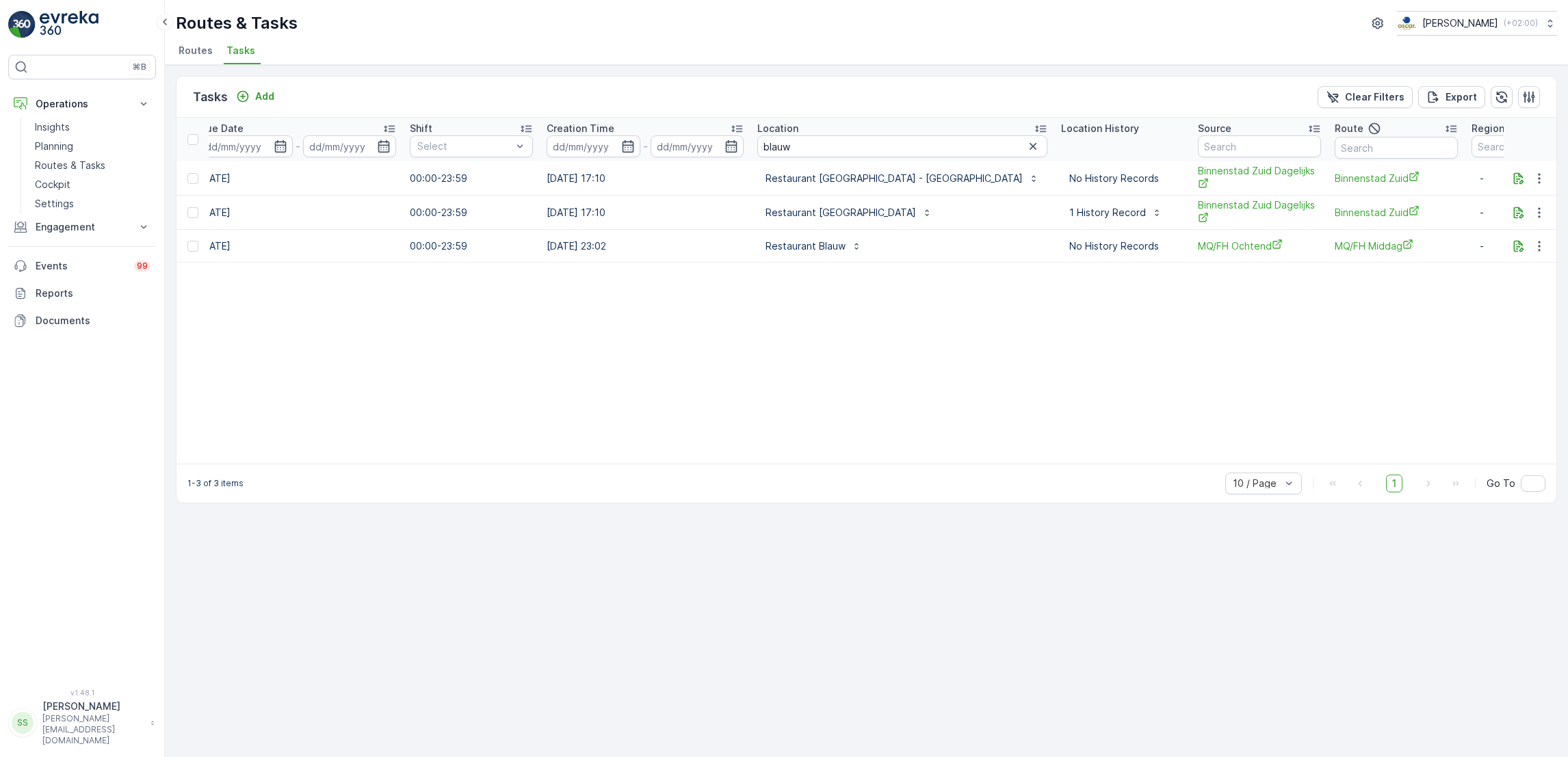
scroll to position [0, 807]
click at [1518, 248] on icon "button" at bounding box center [1518, 246] width 14 height 14
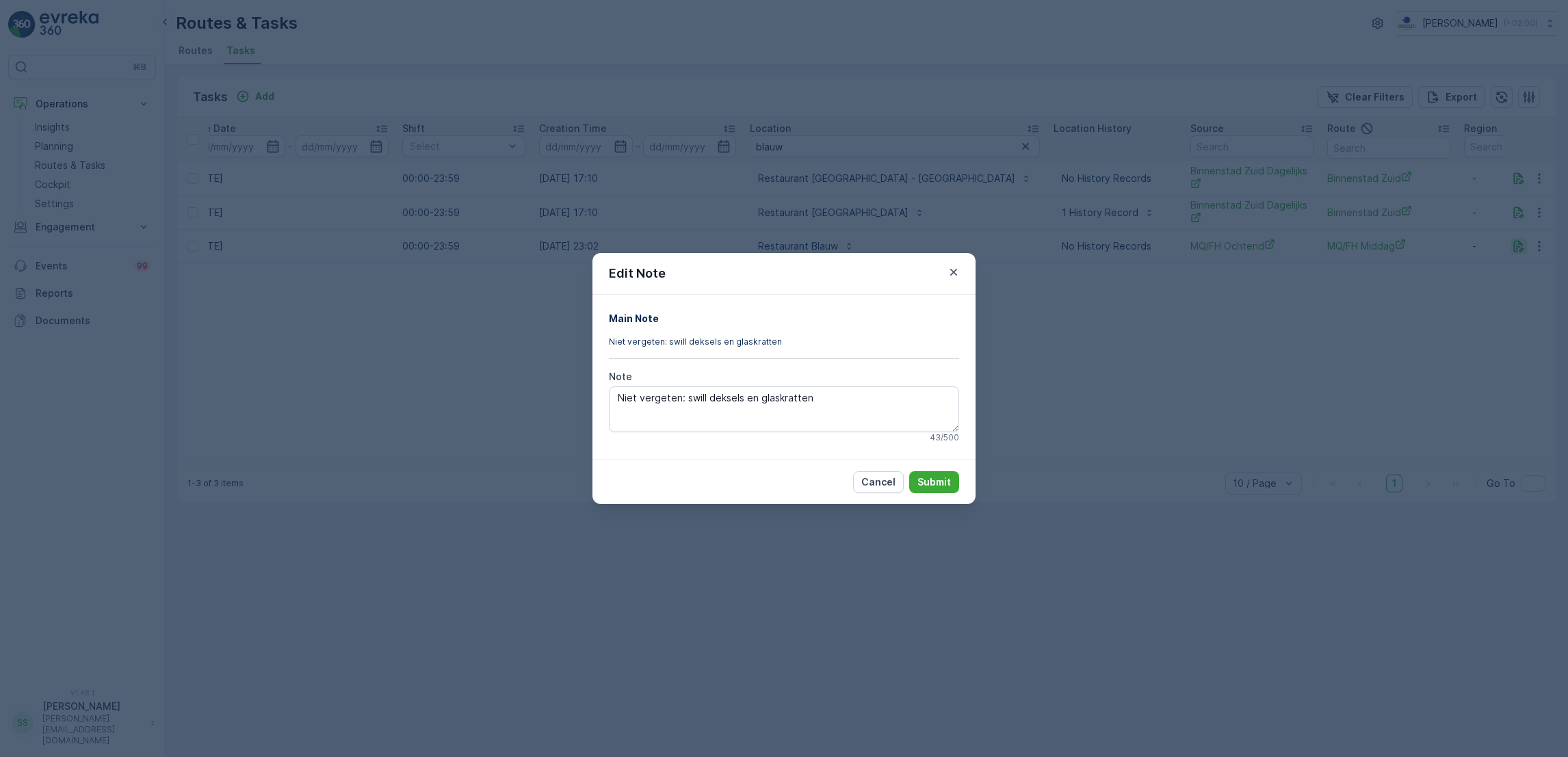
click at [1518, 248] on div "Edit Note Main Note Niet vergeten: swill deksels en glaskratten Note Niet verge…" at bounding box center [784, 378] width 1568 height 757
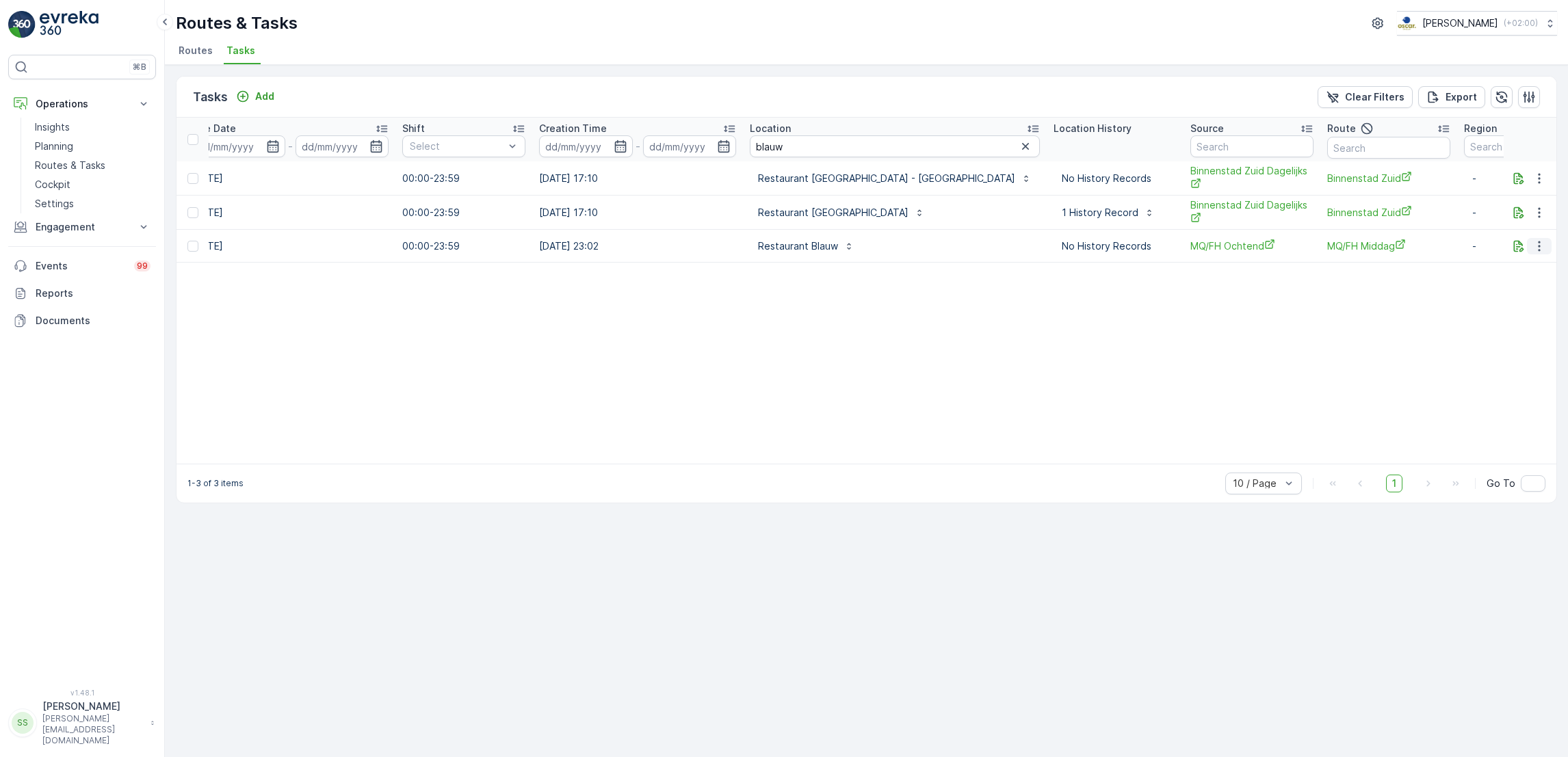
click at [1541, 248] on icon "button" at bounding box center [1539, 246] width 14 height 14
click at [54, 150] on p "Planning" at bounding box center [54, 146] width 38 height 14
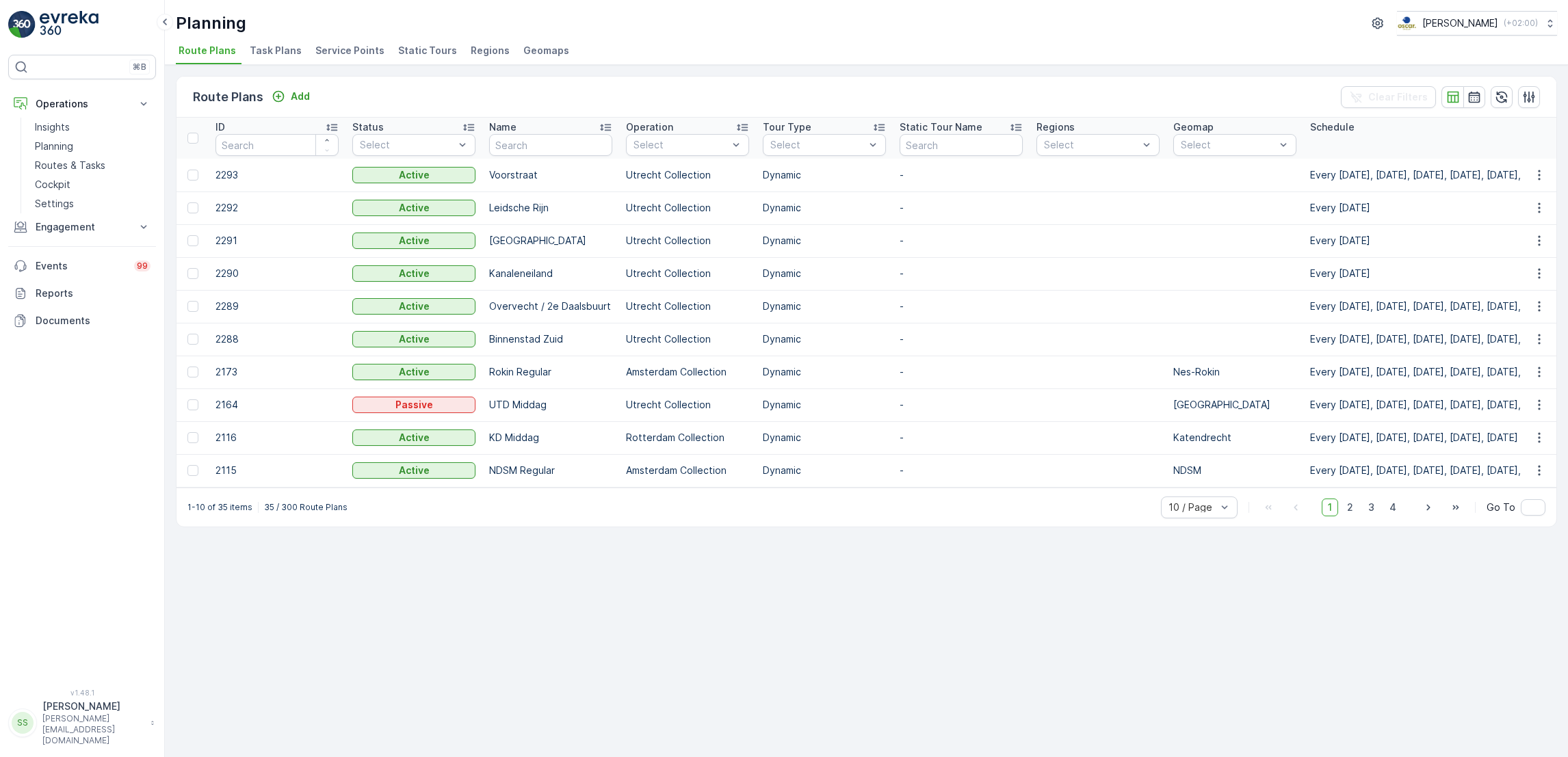
click at [288, 41] on li "Task Plans" at bounding box center [277, 53] width 60 height 23
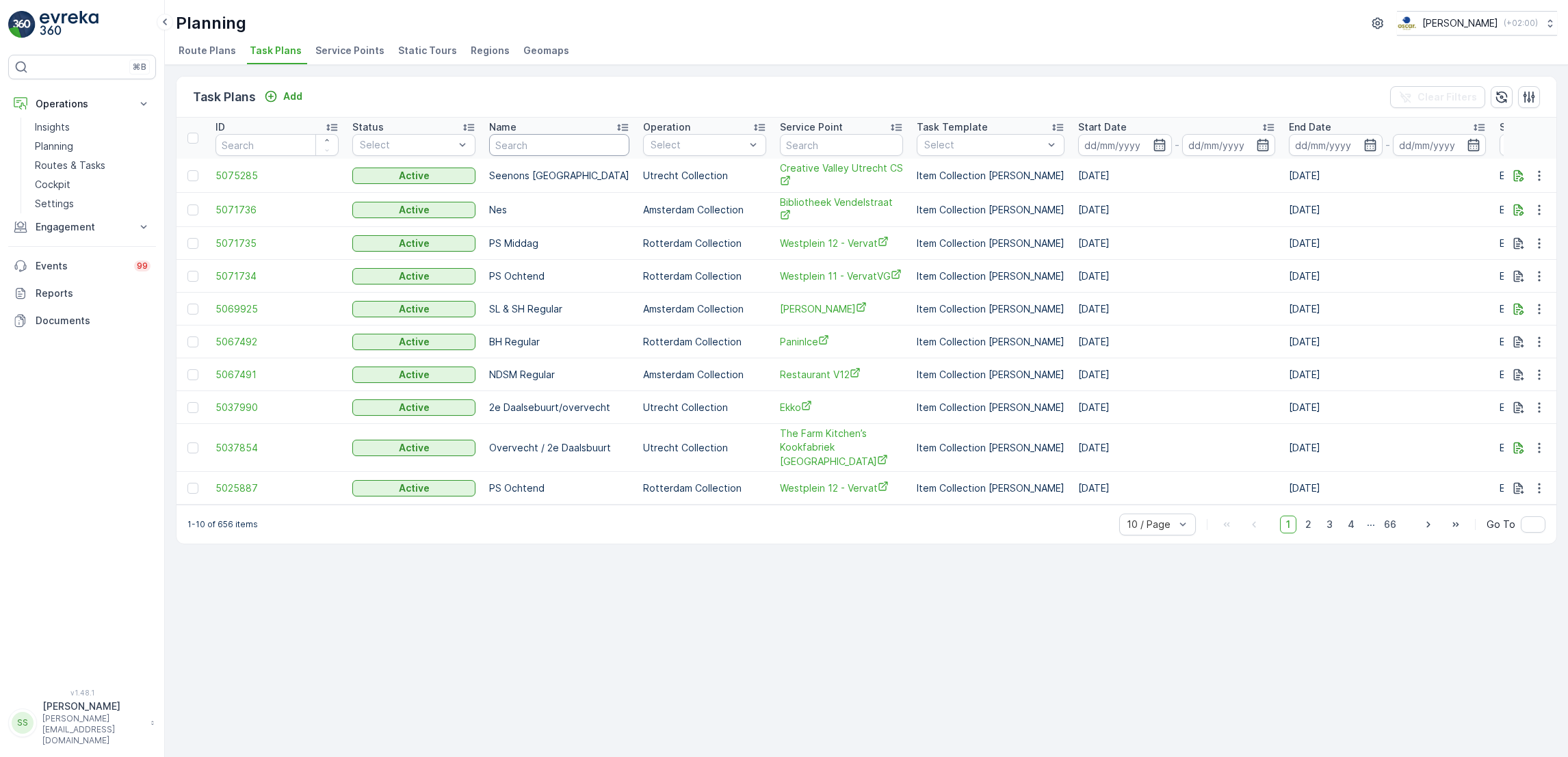
click at [548, 144] on input "text" at bounding box center [559, 144] width 140 height 22
click at [825, 146] on input "text" at bounding box center [841, 144] width 123 height 22
type input "blauw"
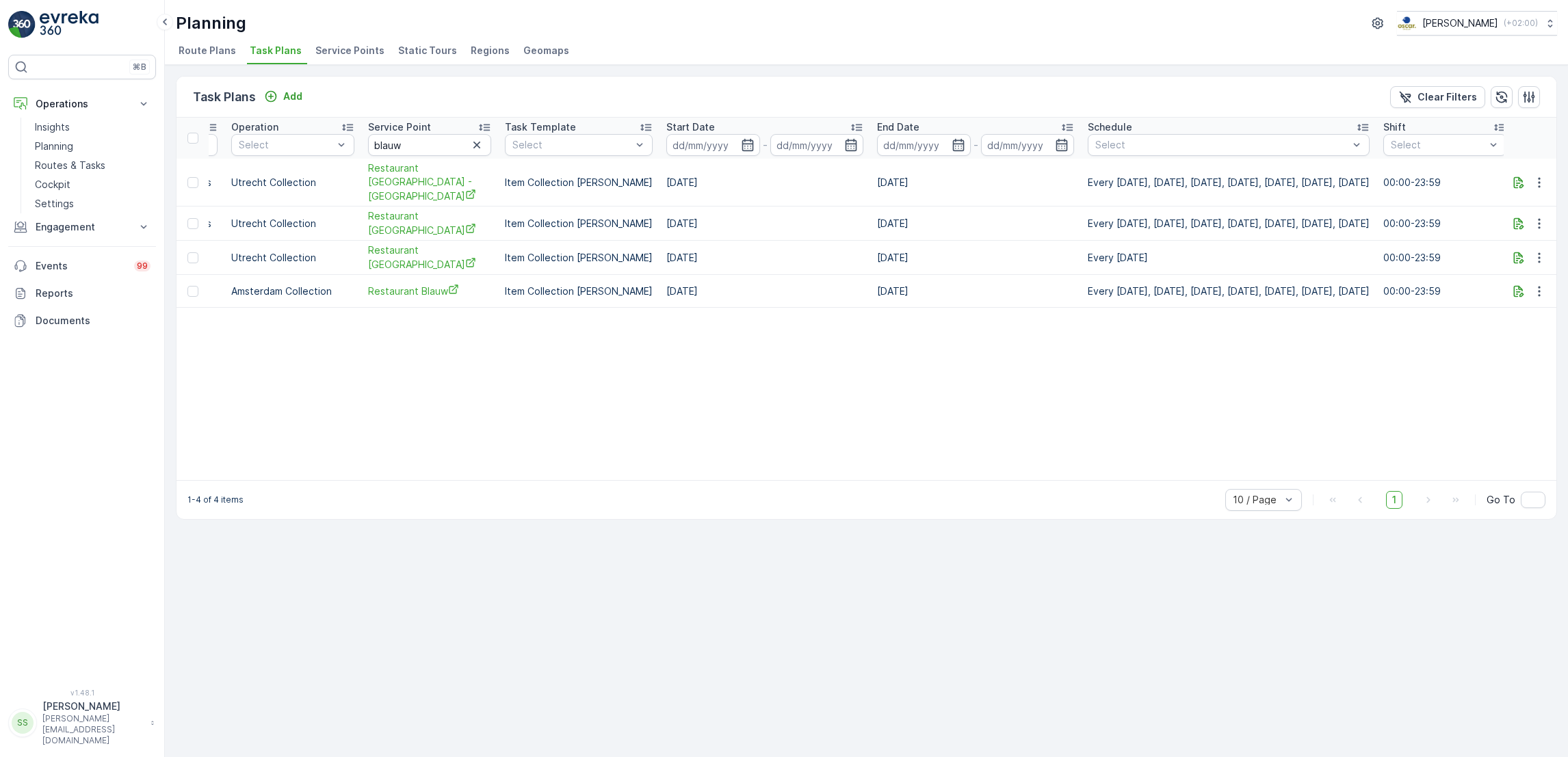
scroll to position [0, 396]
click at [1547, 288] on td at bounding box center [1530, 291] width 54 height 33
click at [1543, 285] on icon "button" at bounding box center [1539, 291] width 14 height 14
click at [1521, 329] on div "History" at bounding box center [1523, 337] width 90 height 19
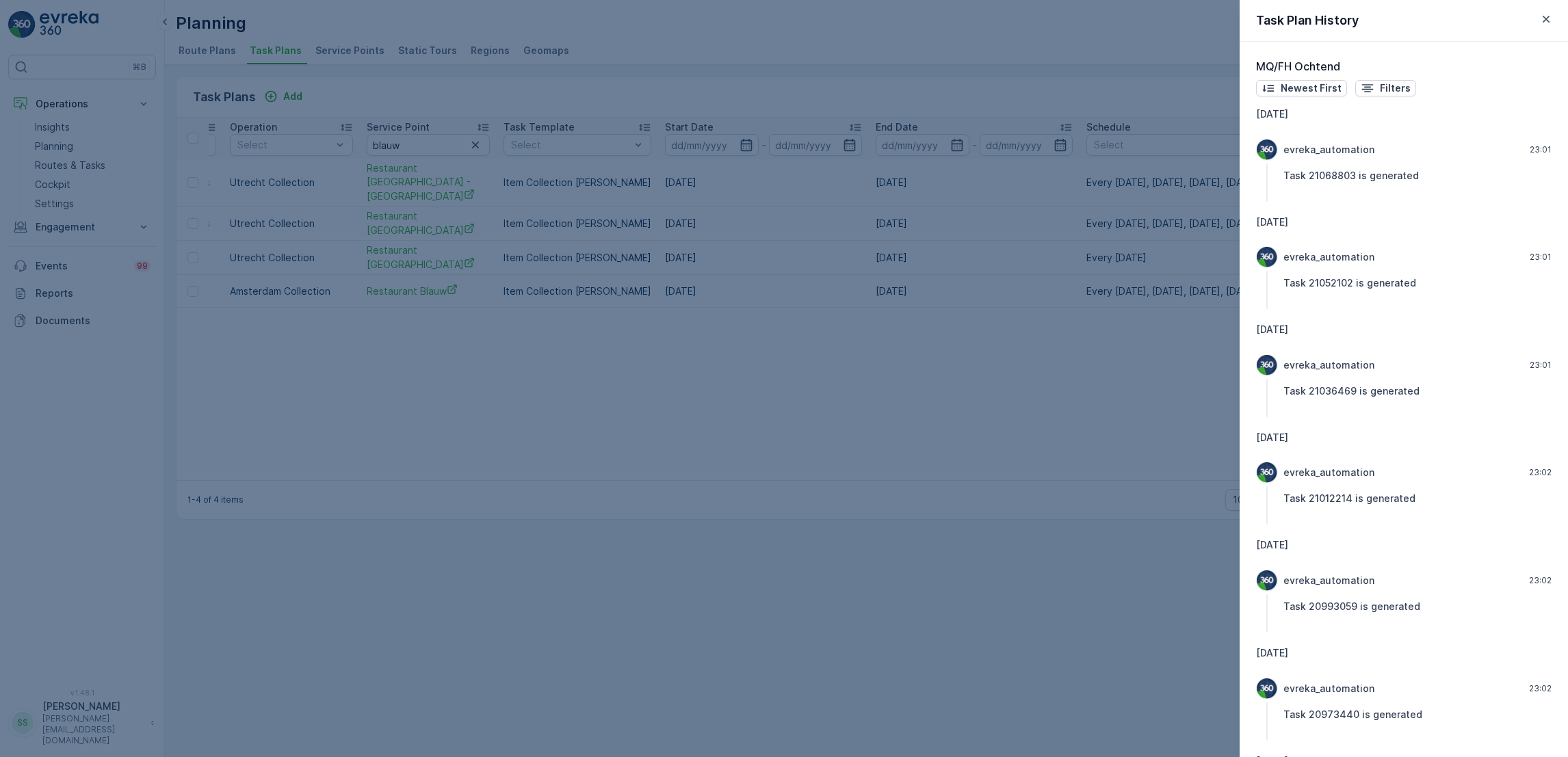
click at [1101, 304] on div at bounding box center [784, 378] width 1568 height 757
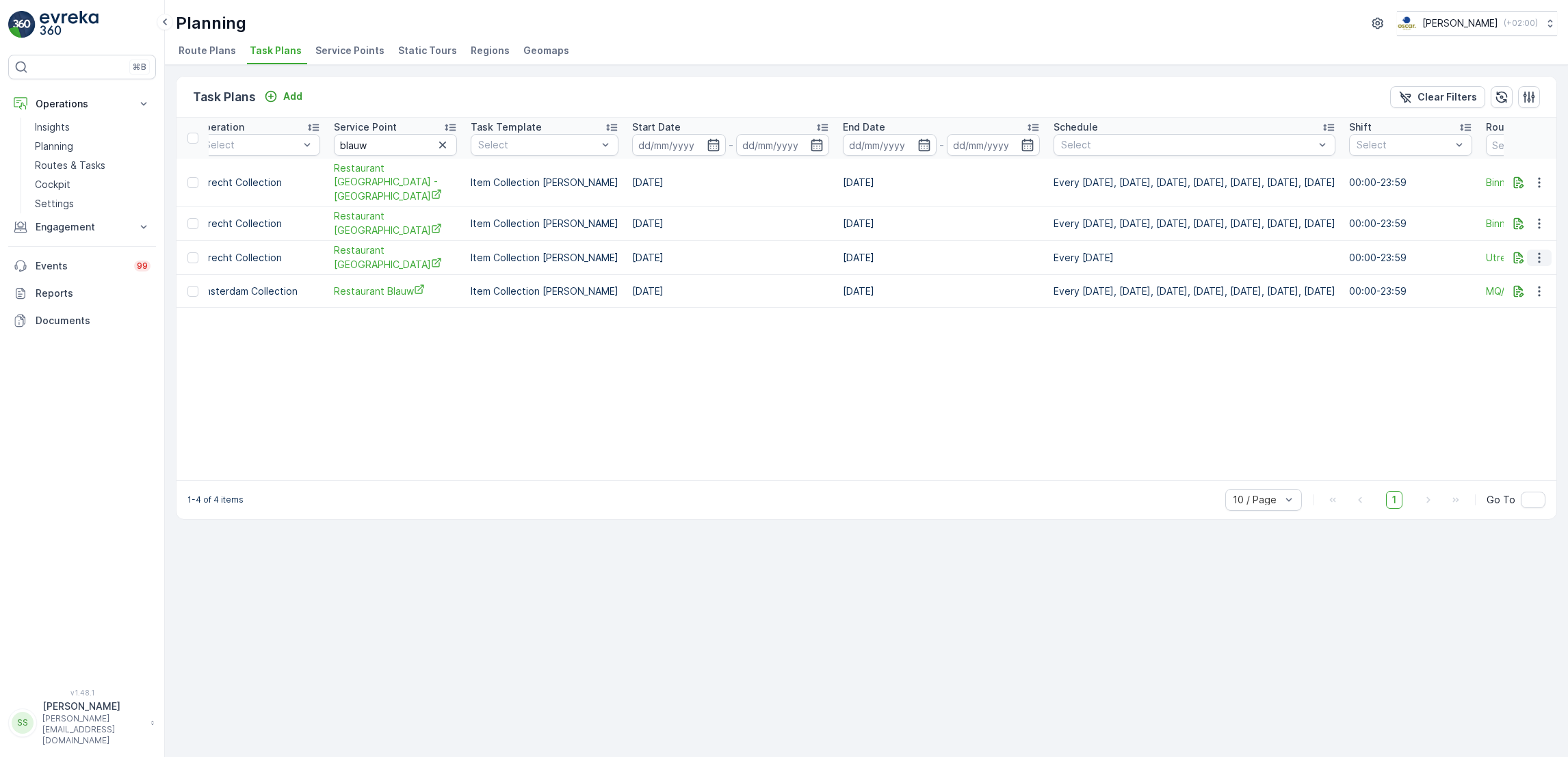
scroll to position [0, 438]
click at [1546, 285] on icon "button" at bounding box center [1539, 291] width 14 height 14
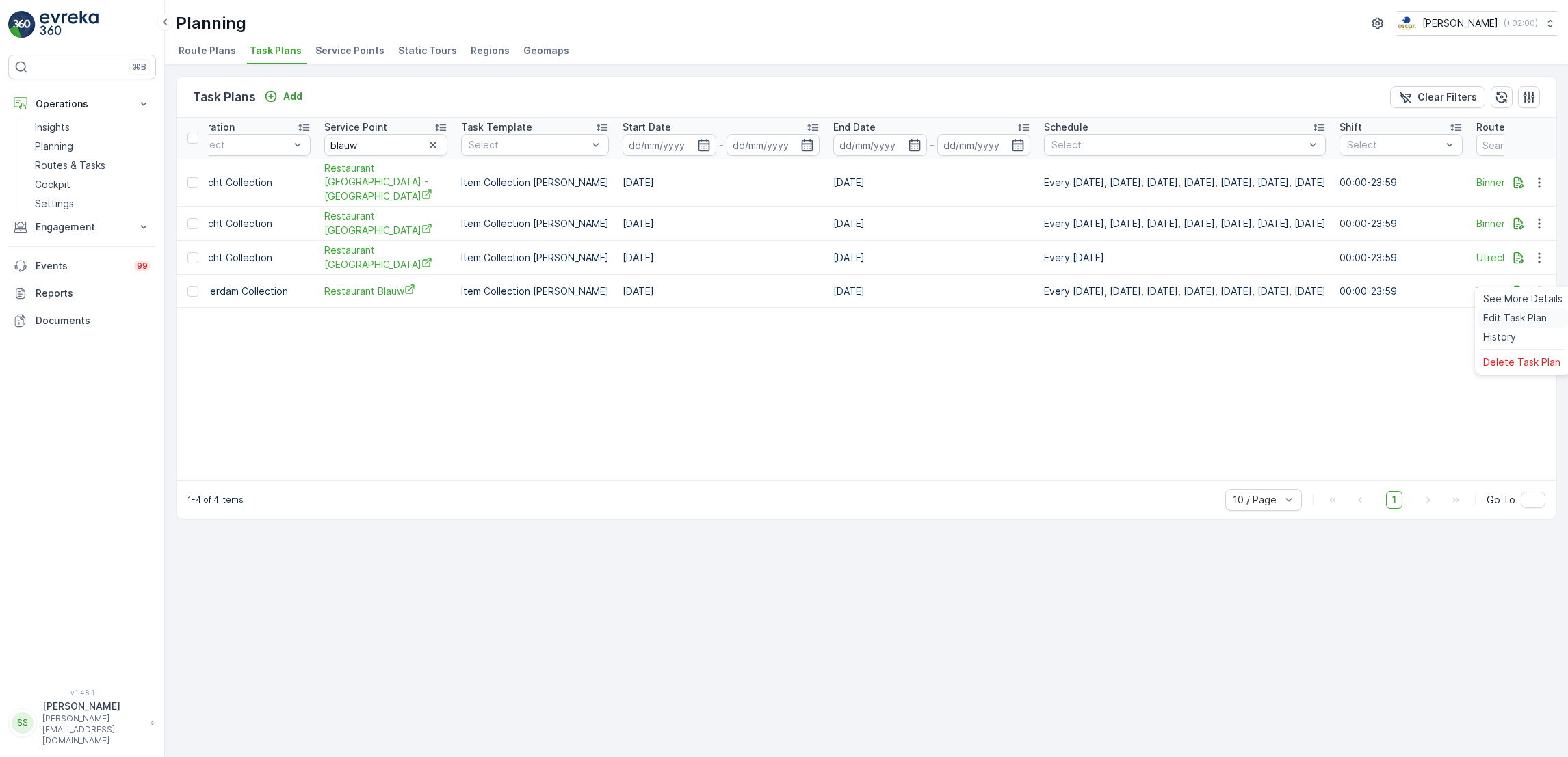
click at [1520, 321] on span "Edit Task Plan" at bounding box center [1515, 318] width 64 height 14
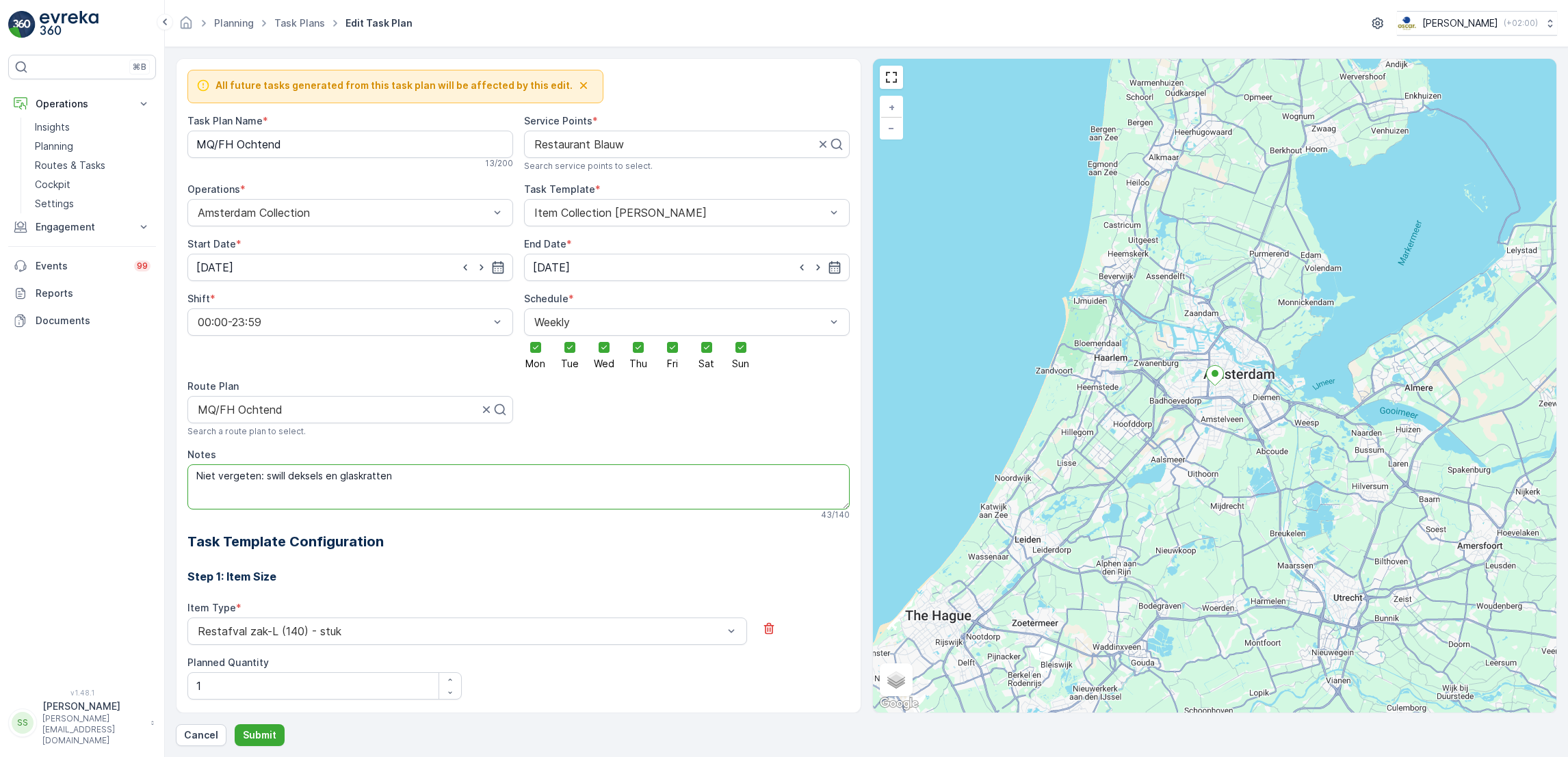
click at [409, 476] on textarea "Niet vergeten: swill deksels en glaskratten" at bounding box center [519, 487] width 662 height 45
type textarea "Niet vergeten: swill deksels en glaskratten. Bellen naar kantoor als ze niet op…"
click at [259, 740] on p "Submit" at bounding box center [259, 736] width 34 height 14
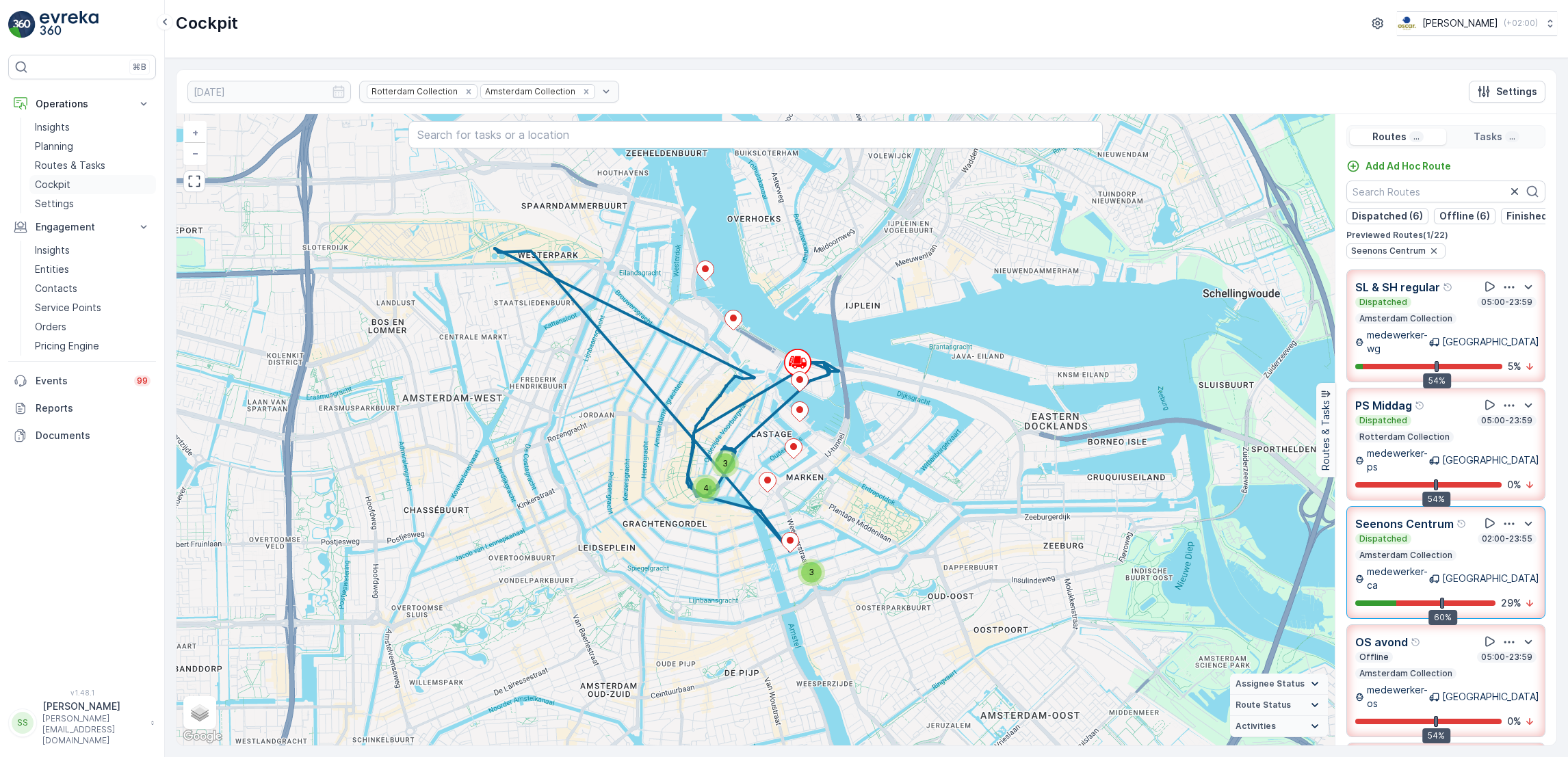
scroll to position [12, 0]
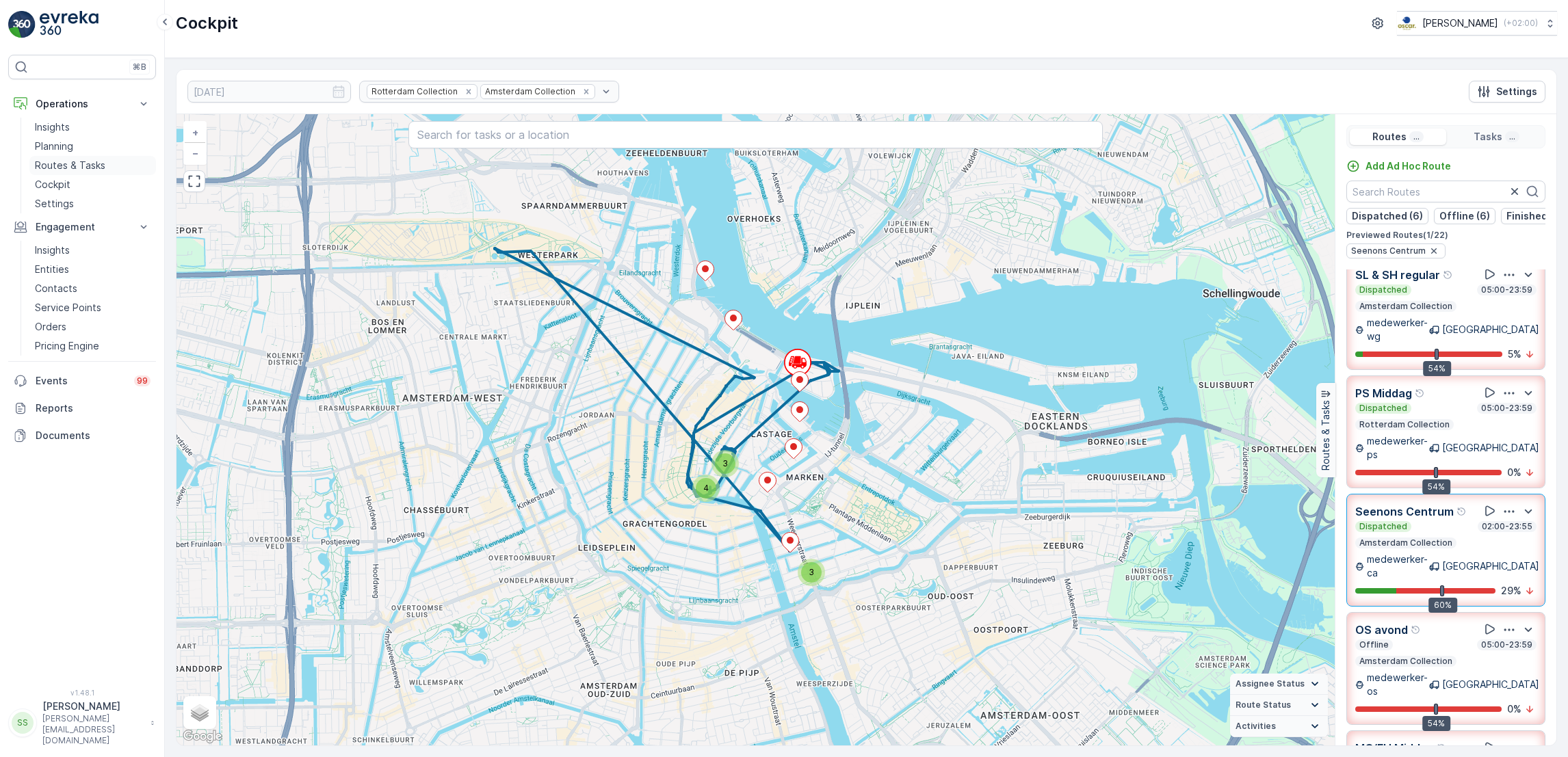
click at [64, 159] on p "Routes & Tasks" at bounding box center [69, 165] width 70 height 14
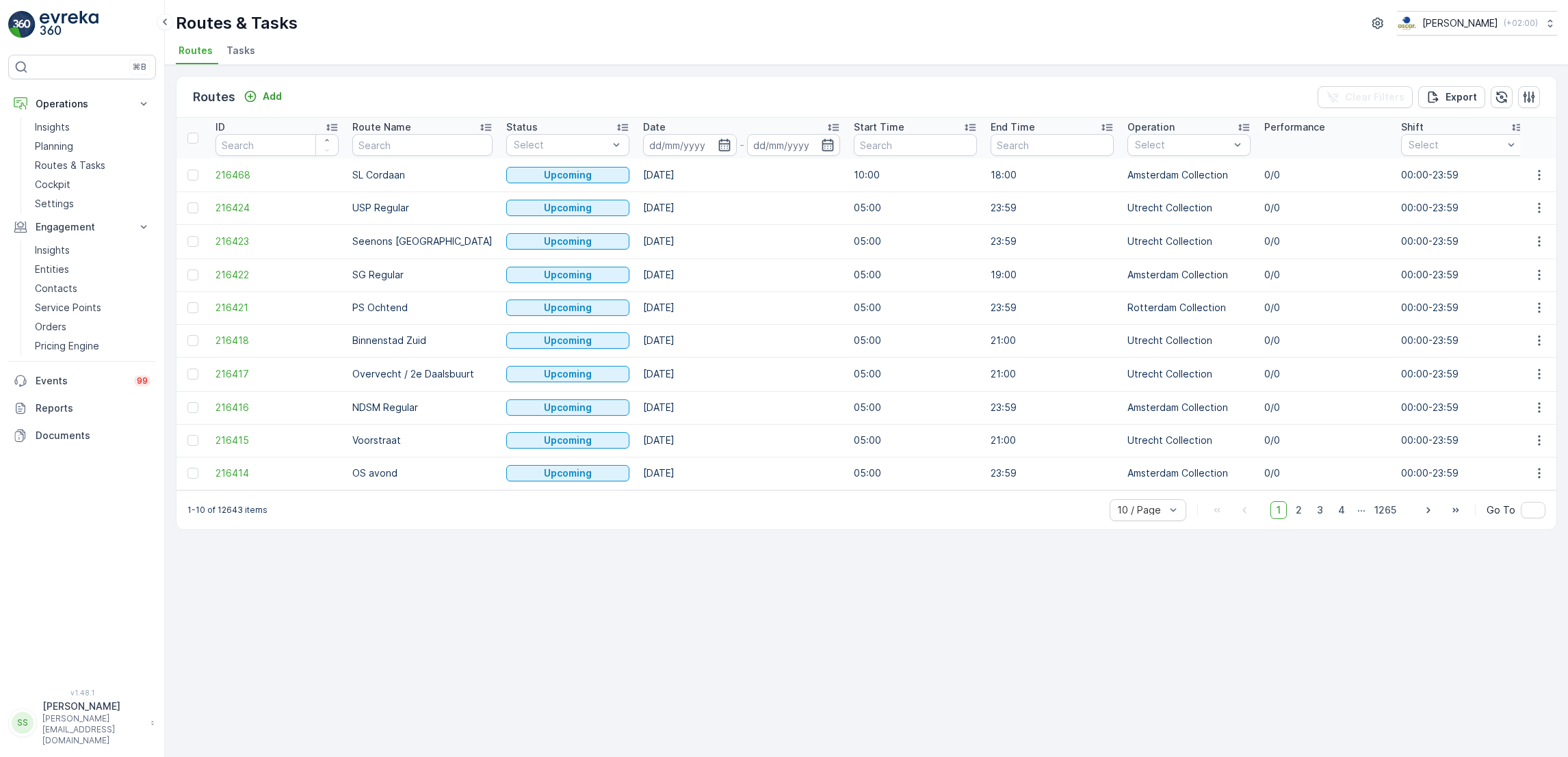
click at [251, 50] on span "Tasks" at bounding box center [240, 50] width 29 height 14
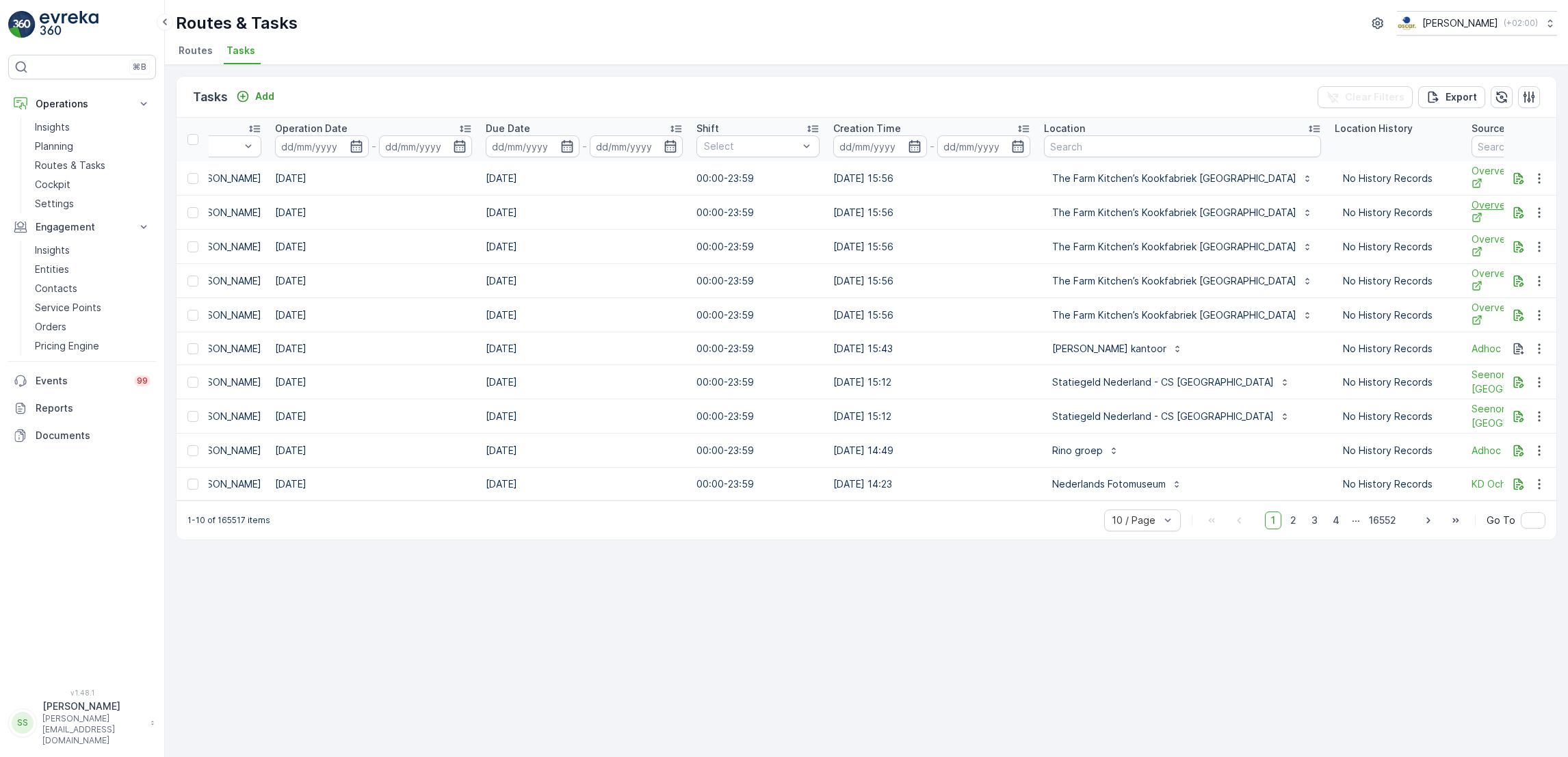
scroll to position [0, 515]
click at [1143, 149] on input "text" at bounding box center [1180, 146] width 277 height 22
type input "ndsm"
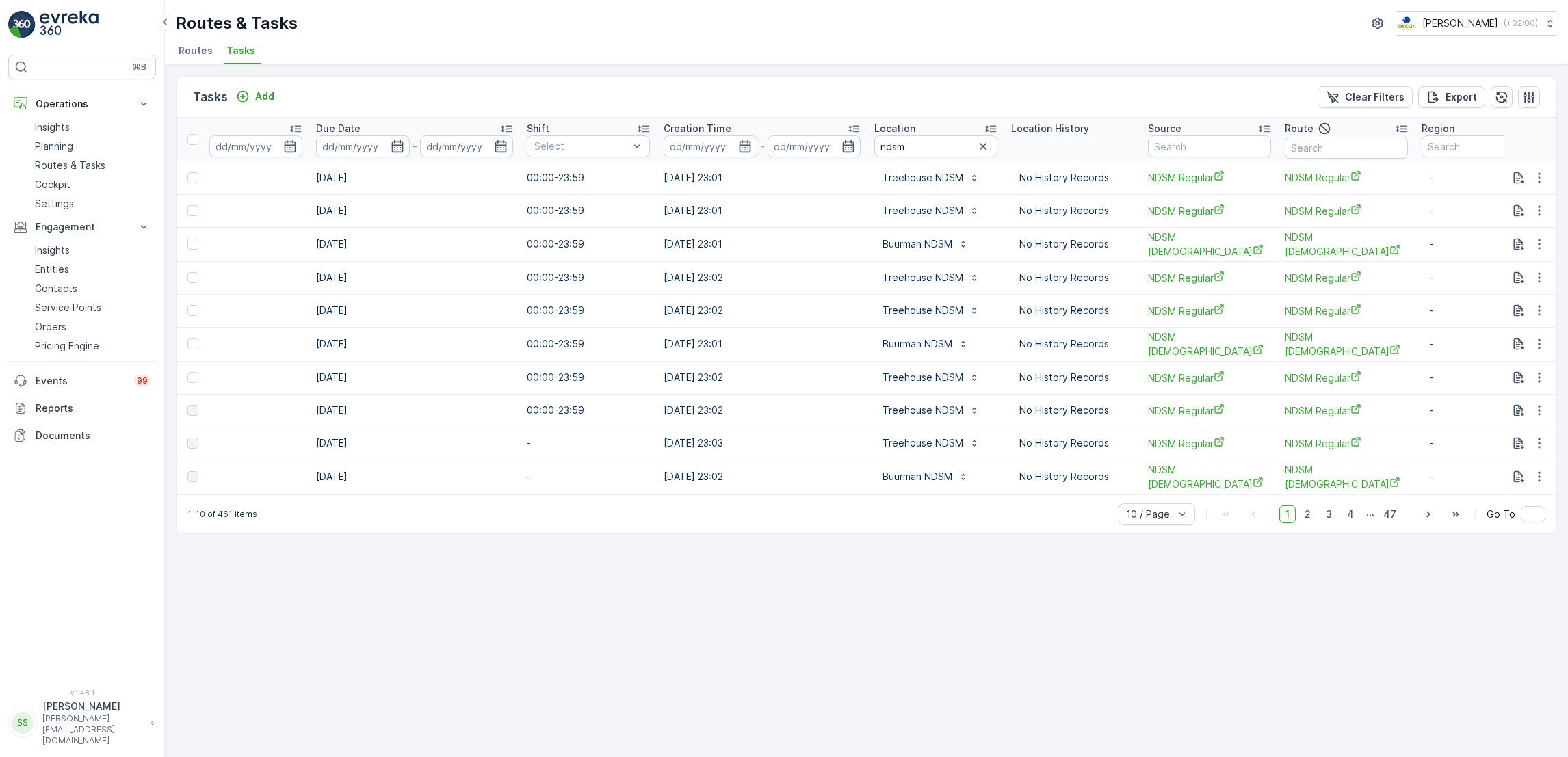
scroll to position [0, 719]
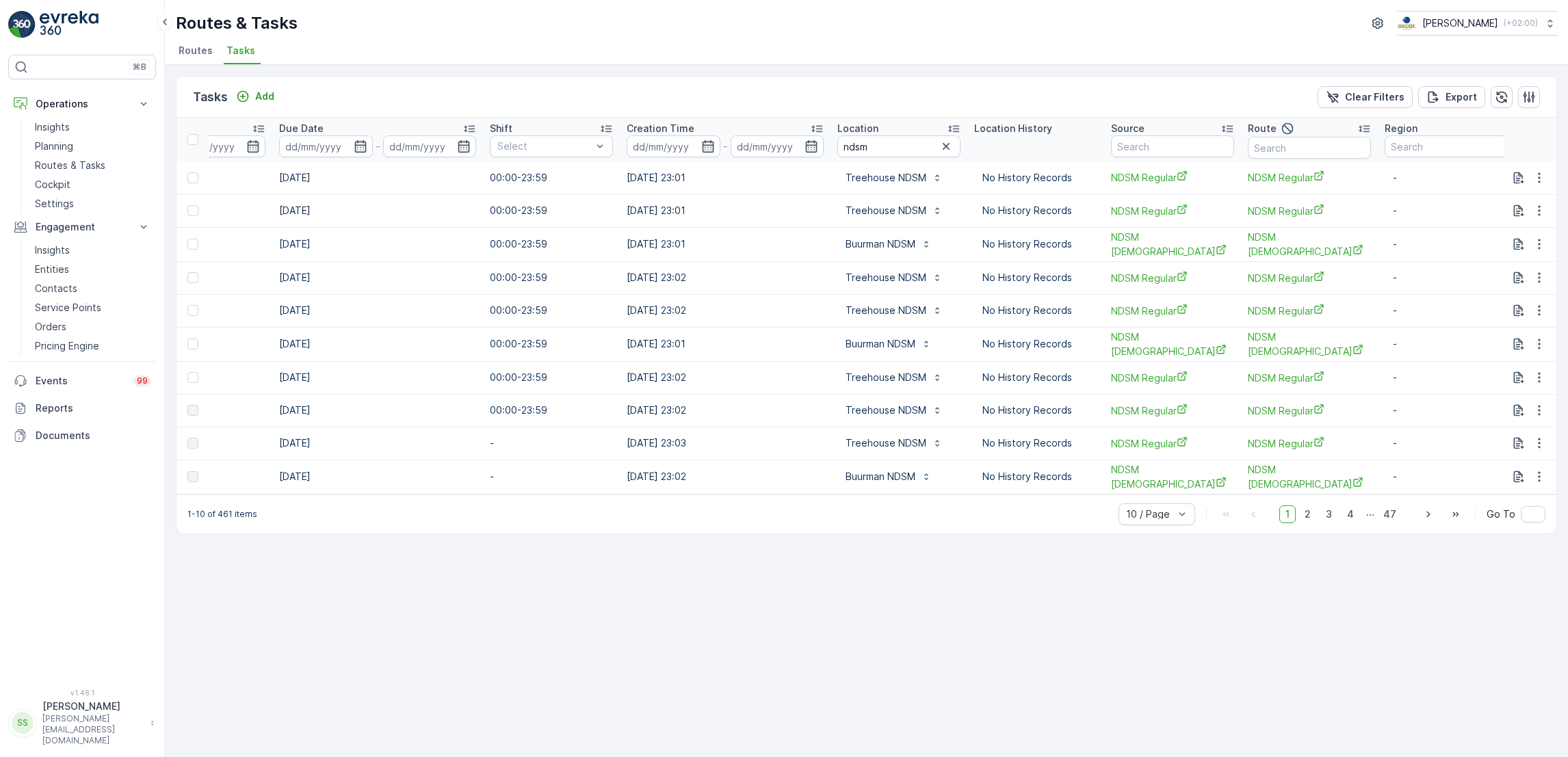
click at [206, 58] on li "Routes" at bounding box center [197, 53] width 42 height 23
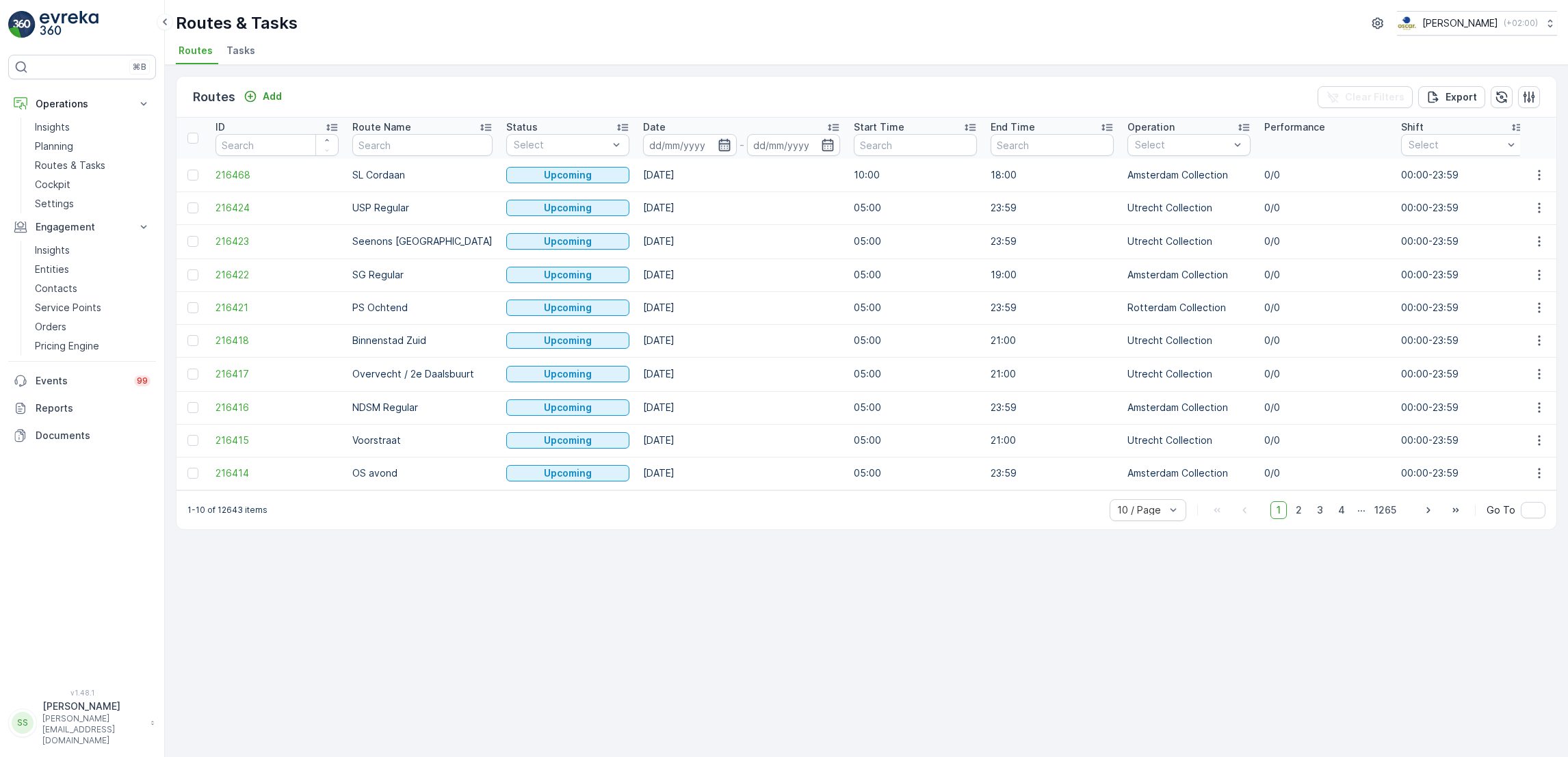
click at [718, 144] on icon "button" at bounding box center [724, 144] width 12 height 12
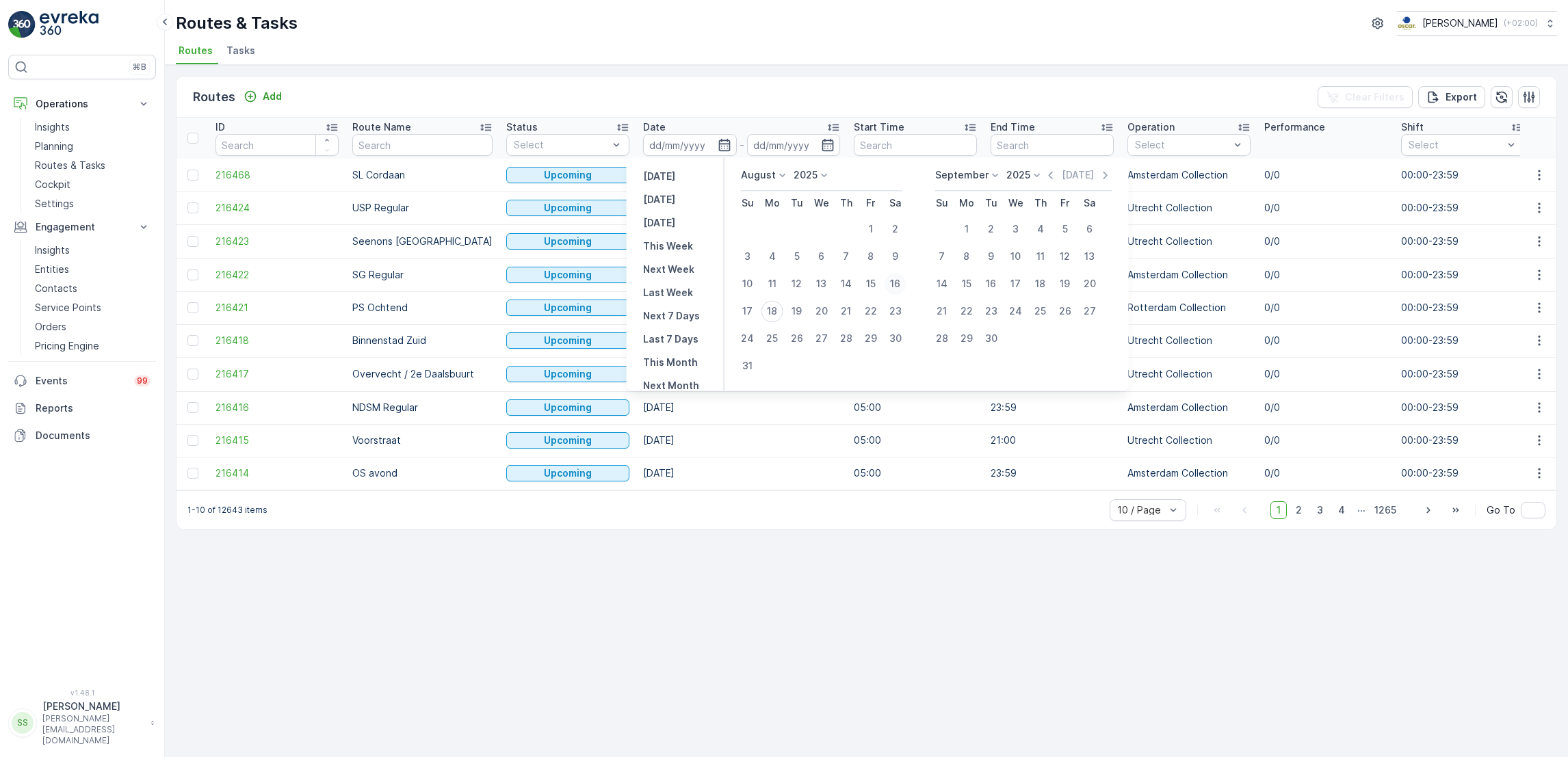
click at [894, 284] on div "16" at bounding box center [895, 284] width 22 height 22
type input "16.08.2025"
click at [894, 284] on div "16" at bounding box center [895, 284] width 22 height 22
type input "16.08.2025"
click at [894, 284] on div "16" at bounding box center [895, 284] width 22 height 22
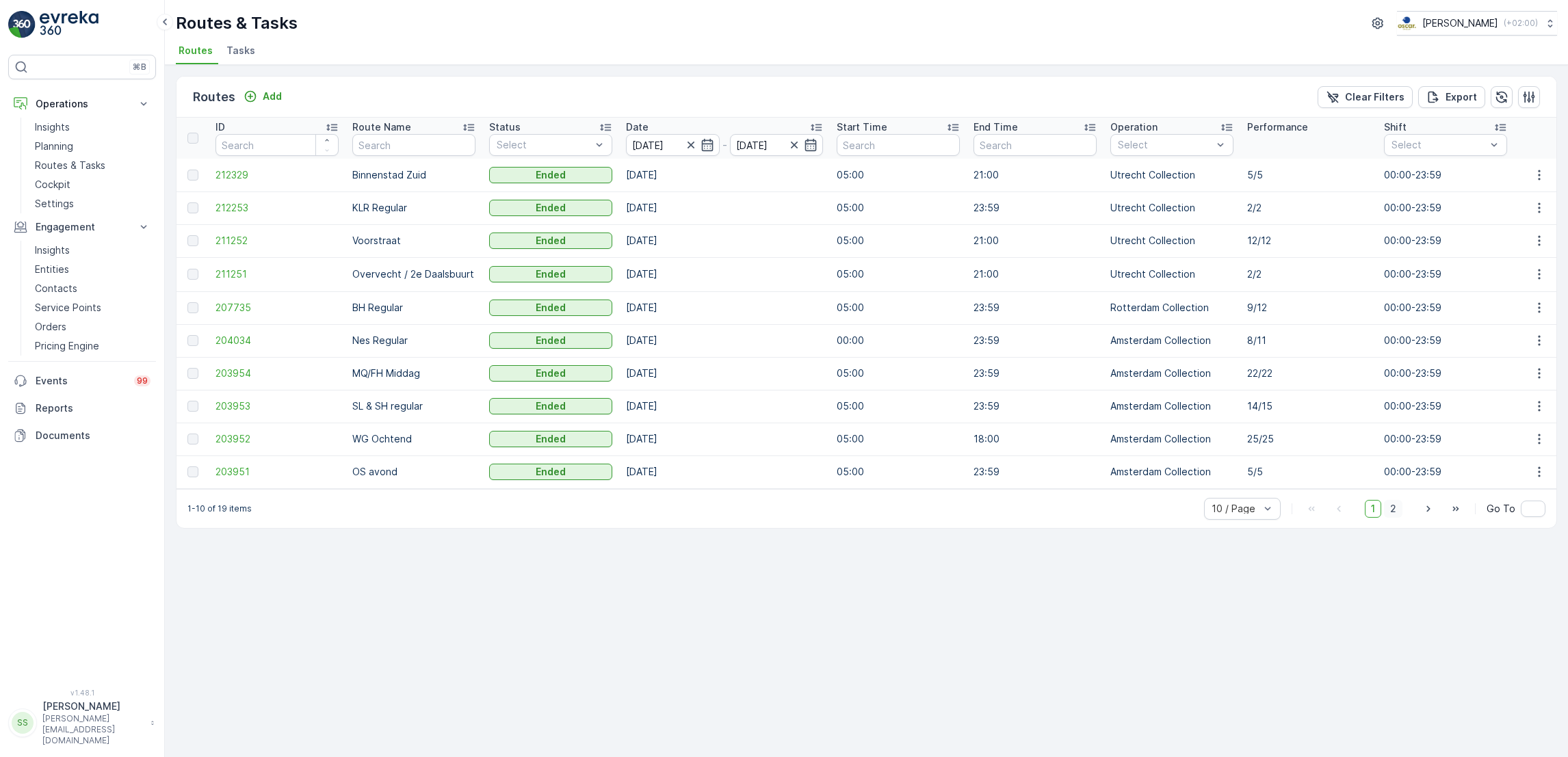
click at [1393, 518] on span "2" at bounding box center [1393, 509] width 18 height 18
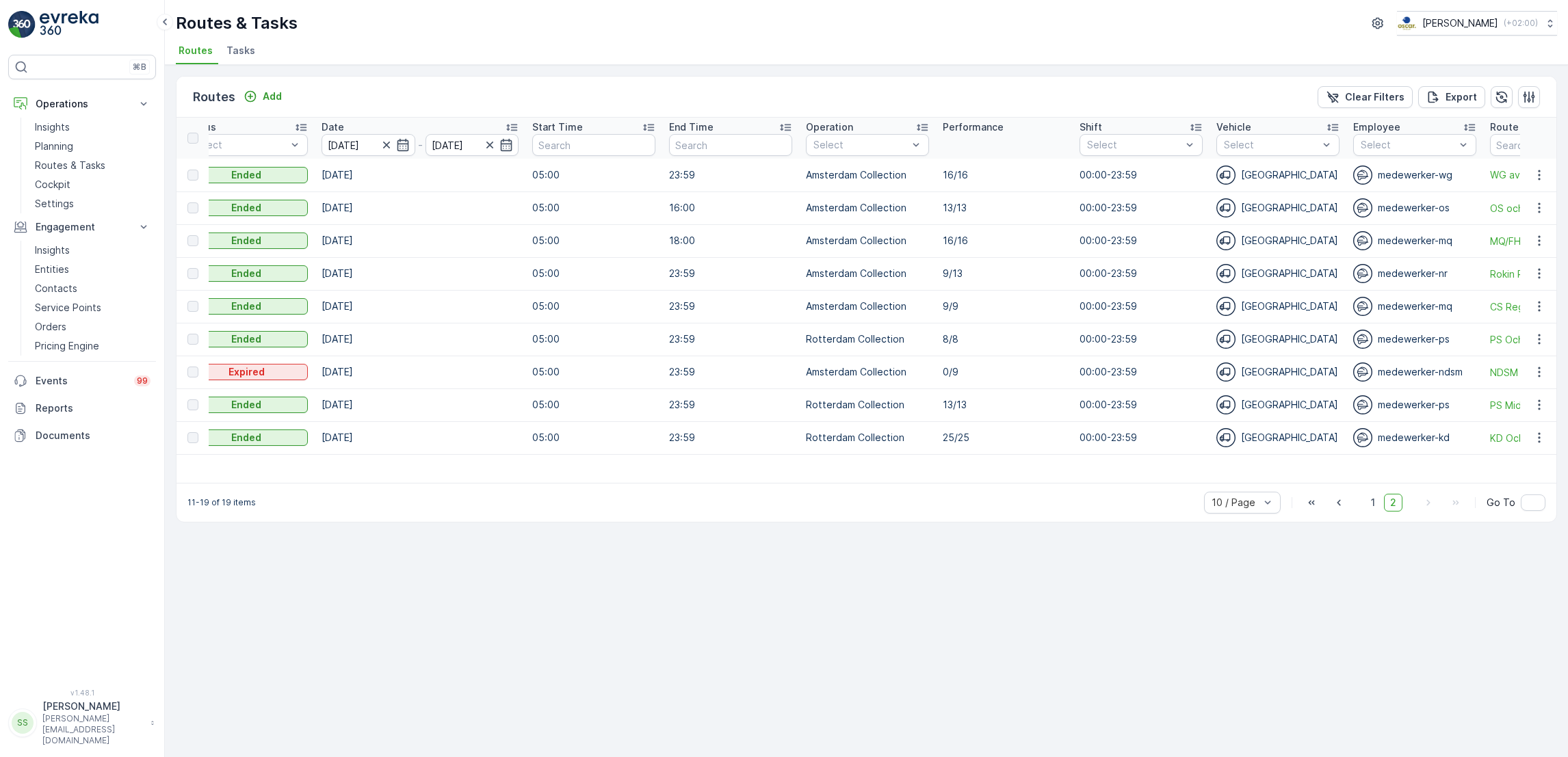
scroll to position [0, 306]
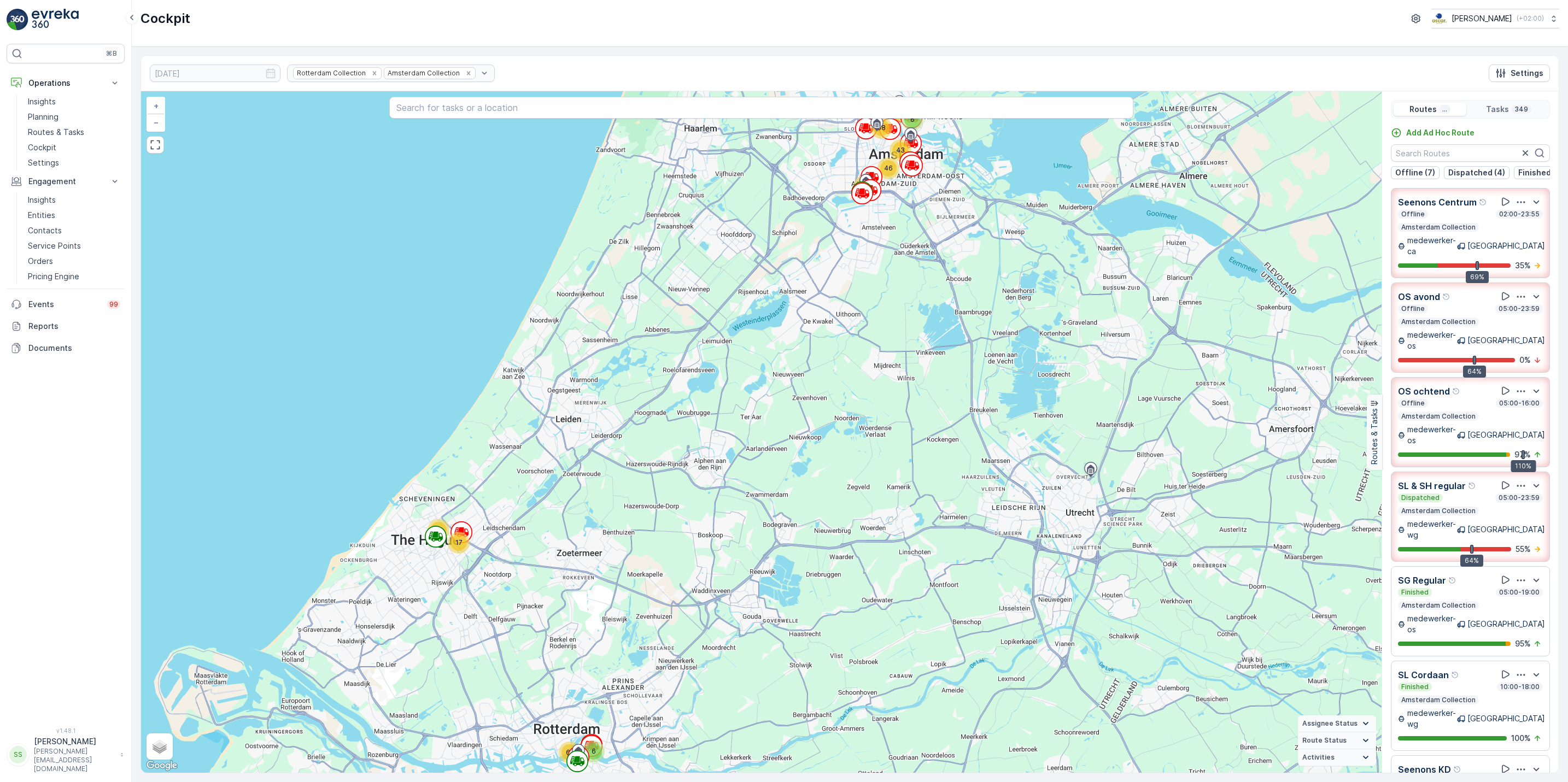
scroll to position [28, 0]
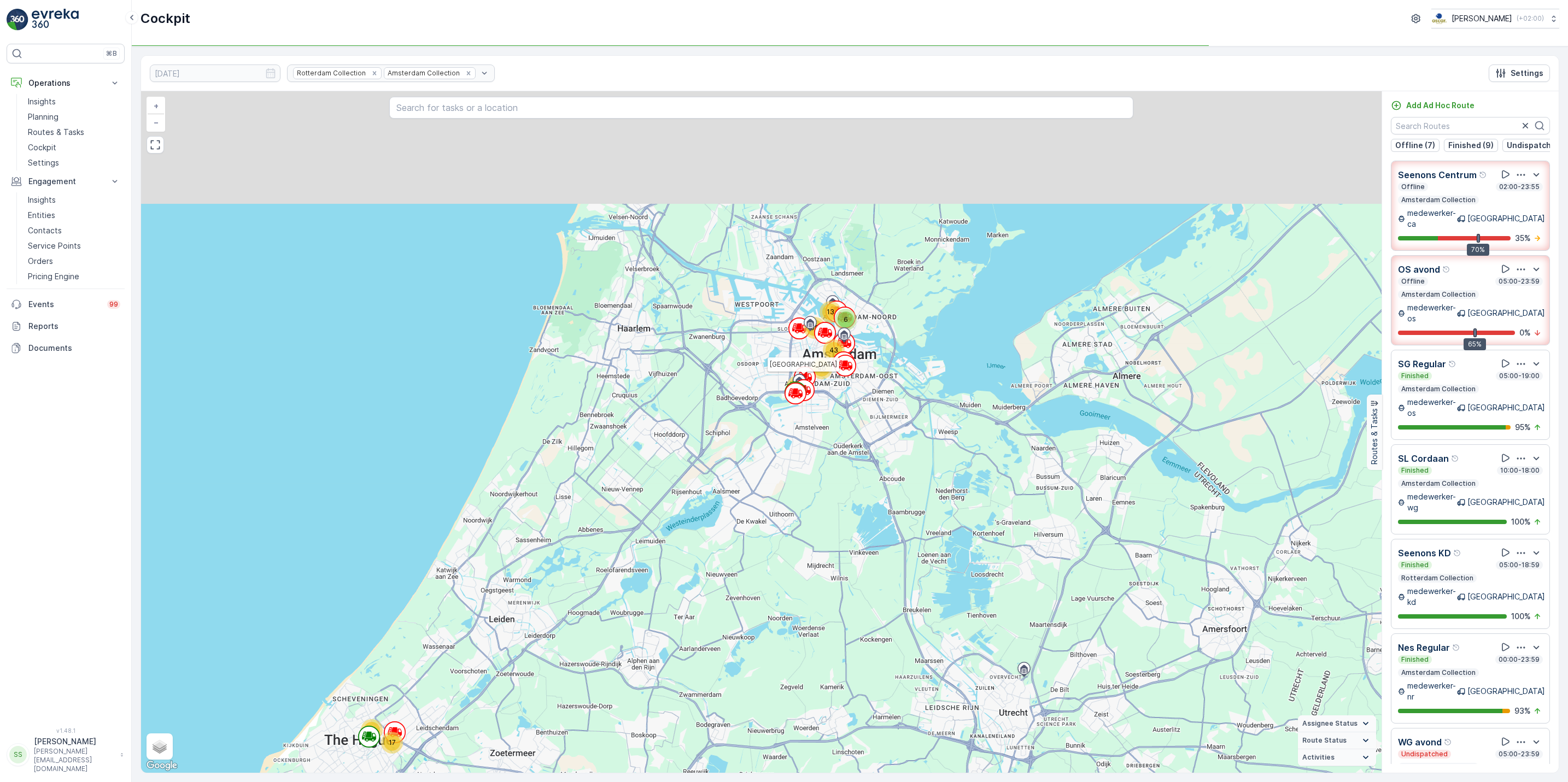
drag, startPoint x: 858, startPoint y: 175, endPoint x: 778, endPoint y: 389, distance: 228.5
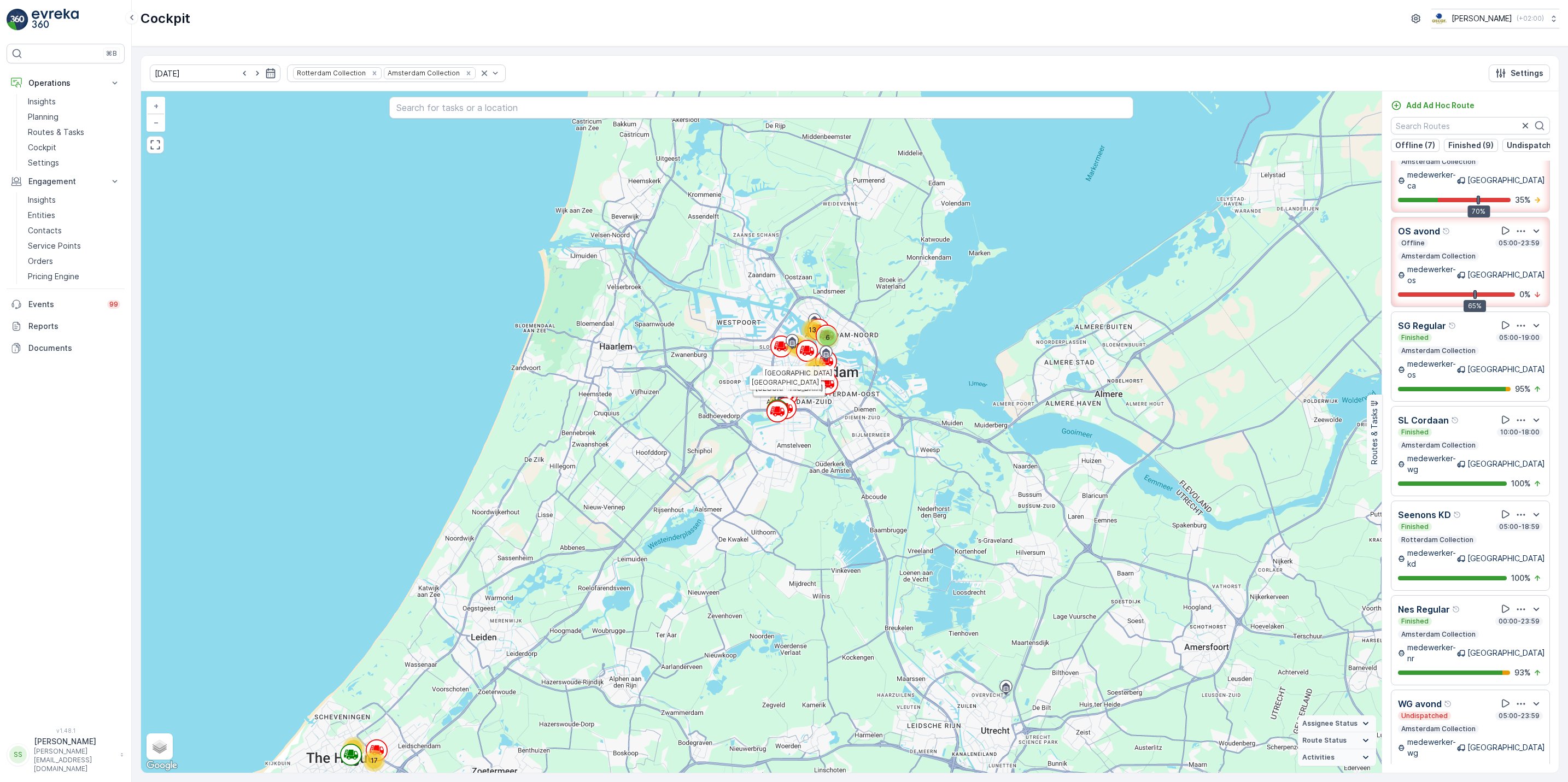
scroll to position [0, 0]
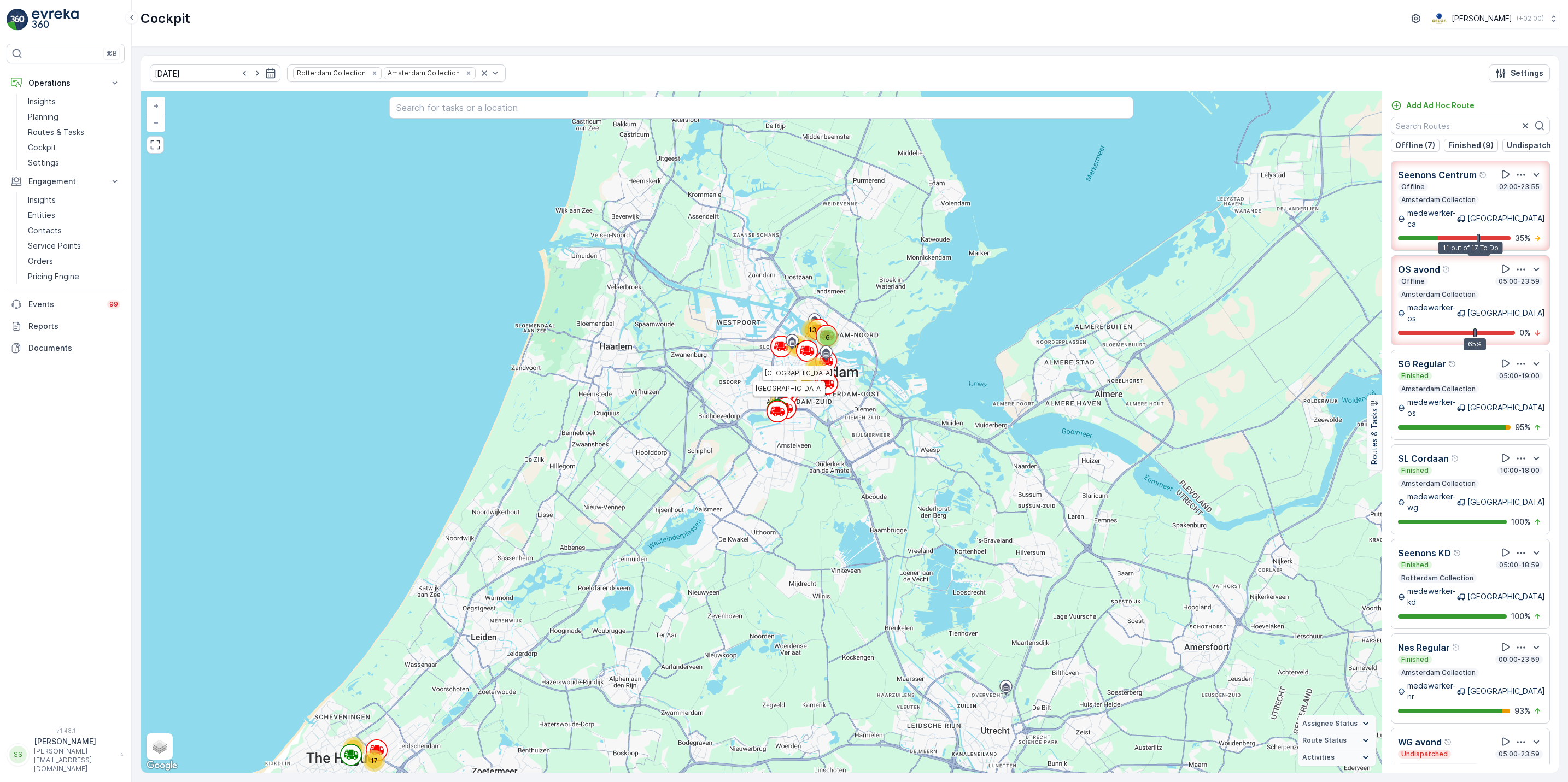
drag, startPoint x: 1478, startPoint y: 239, endPoint x: 1434, endPoint y: 240, distance: 44.0
click at [1434, 240] on div "11 out of 17 To Do" at bounding box center [1454, 238] width 113 height 5
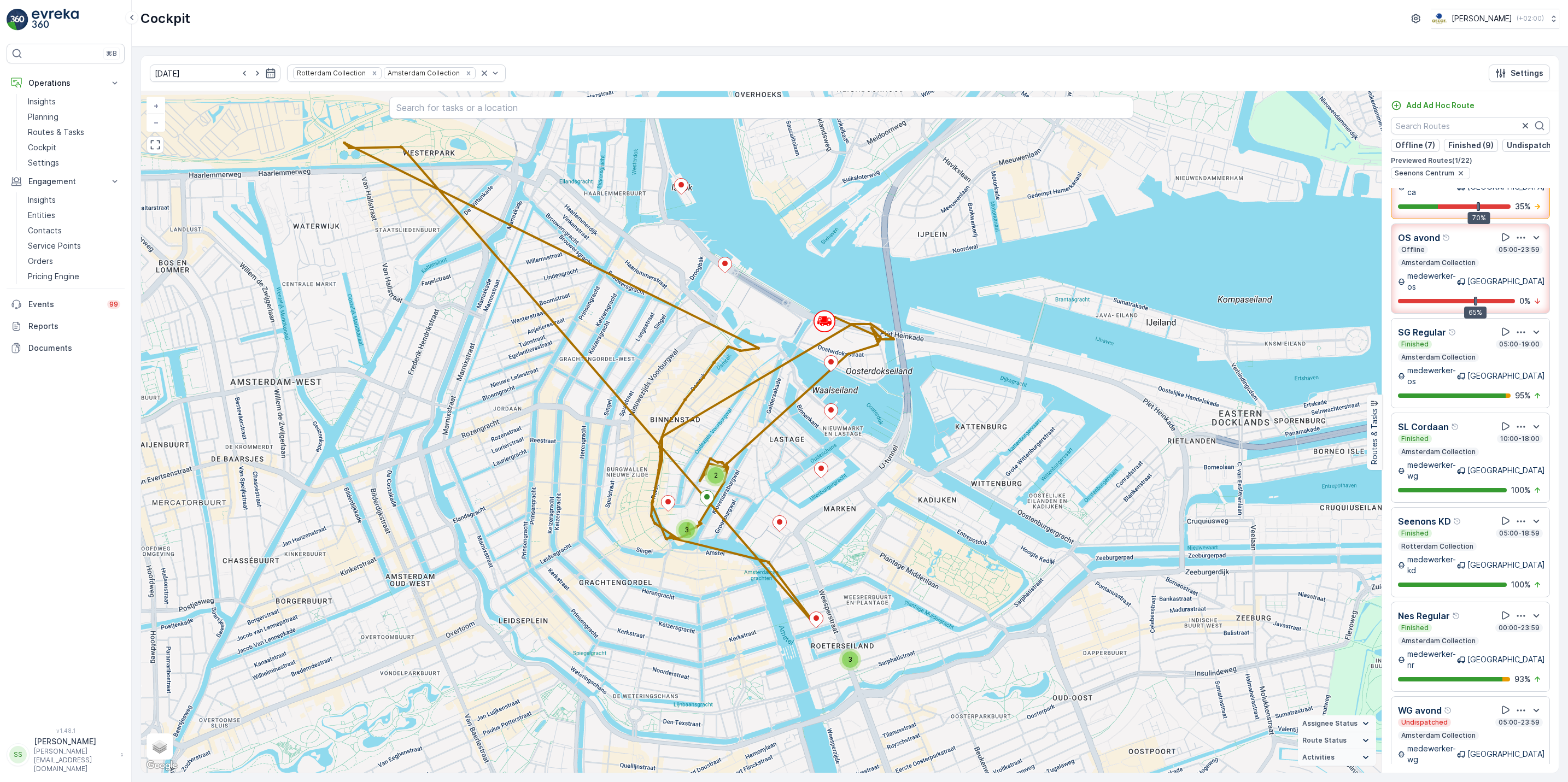
scroll to position [59, 0]
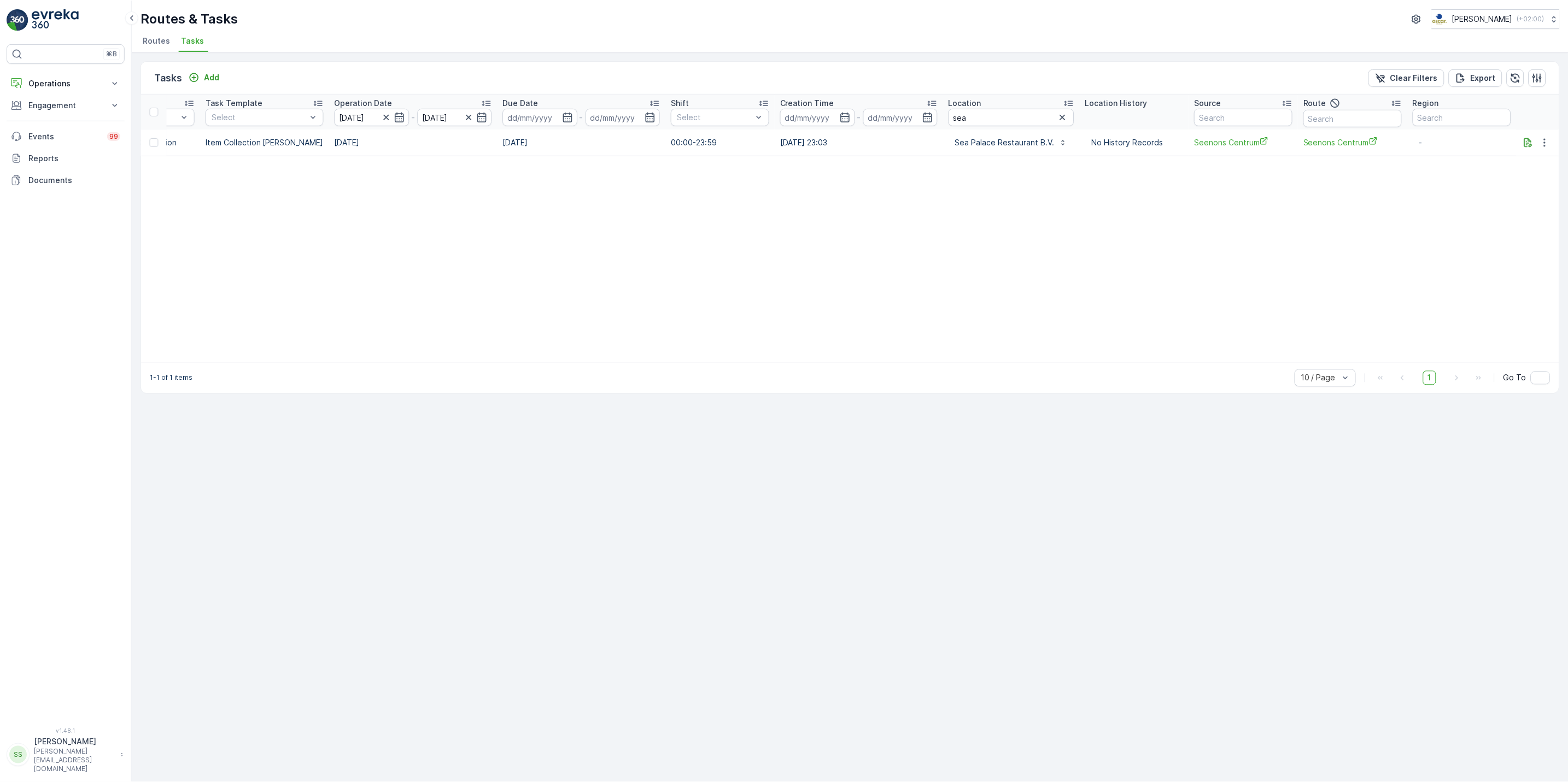
scroll to position [0, 284]
